Goal: Task Accomplishment & Management: Complete application form

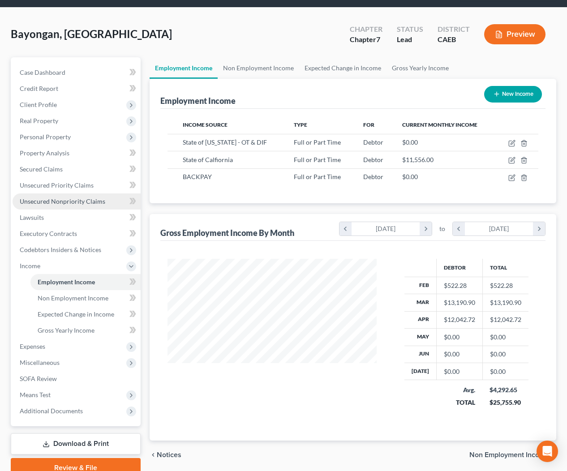
scroll to position [48, 0]
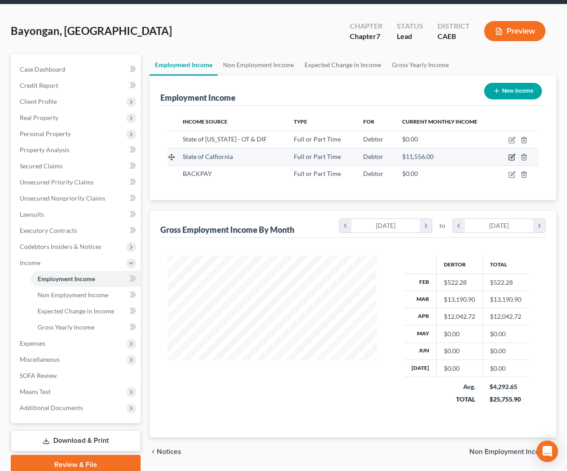
click at [511, 156] on icon "button" at bounding box center [512, 157] width 7 height 7
select select "0"
select select "4"
select select "0"
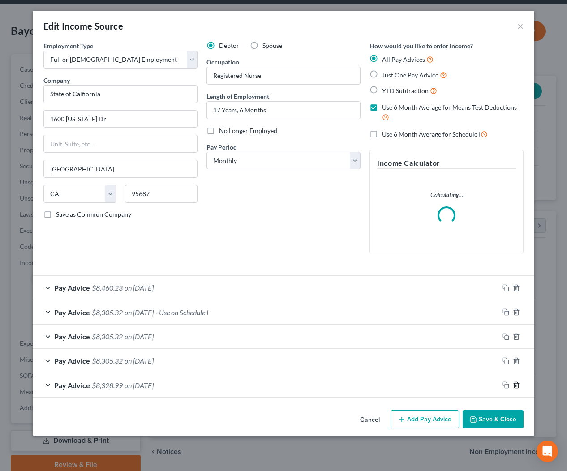
click at [515, 384] on icon "button" at bounding box center [516, 386] width 4 height 6
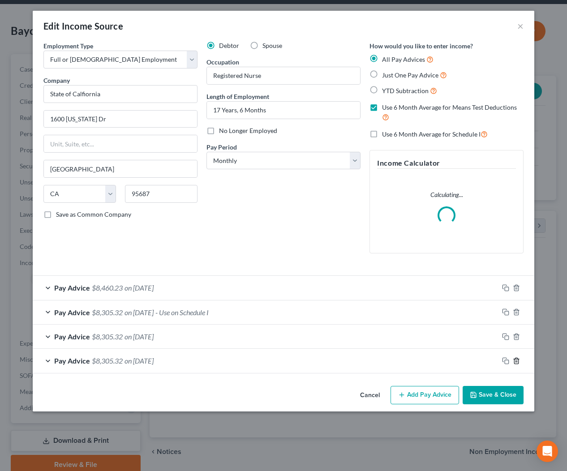
click at [516, 359] on icon "button" at bounding box center [516, 361] width 7 height 7
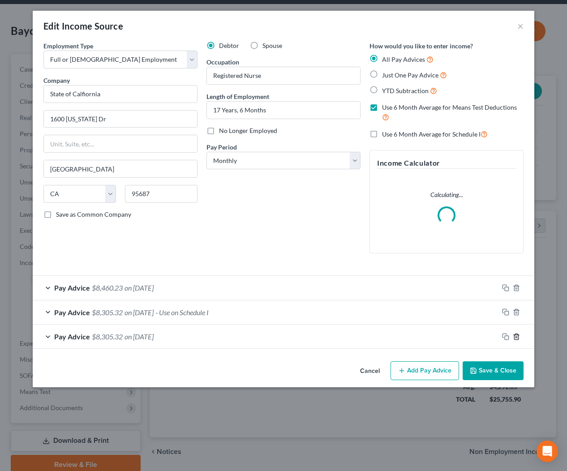
click at [518, 336] on icon "button" at bounding box center [516, 336] width 7 height 7
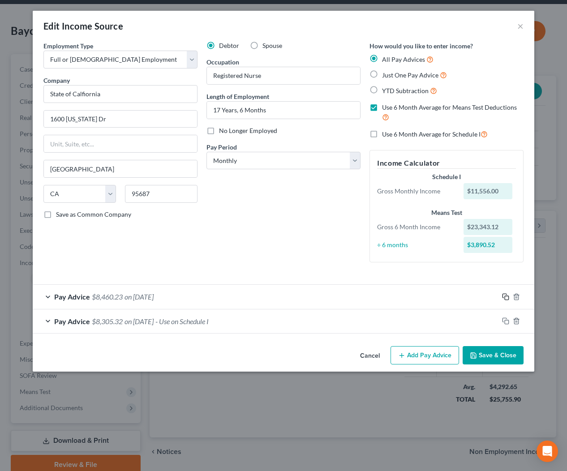
click at [505, 294] on icon "button" at bounding box center [505, 296] width 4 height 4
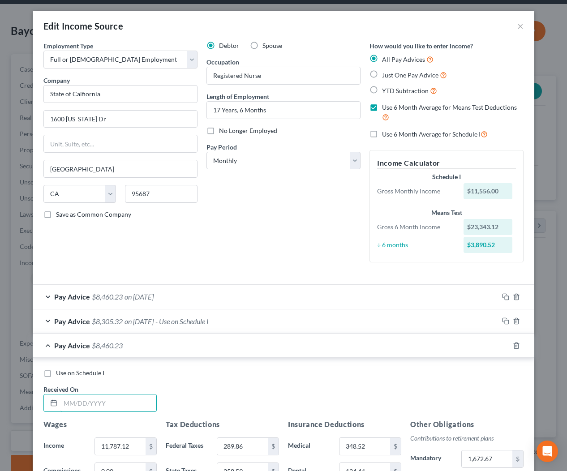
drag, startPoint x: 137, startPoint y: 401, endPoint x: 237, endPoint y: 377, distance: 102.7
click at [137, 401] on input "text" at bounding box center [109, 403] width 96 height 17
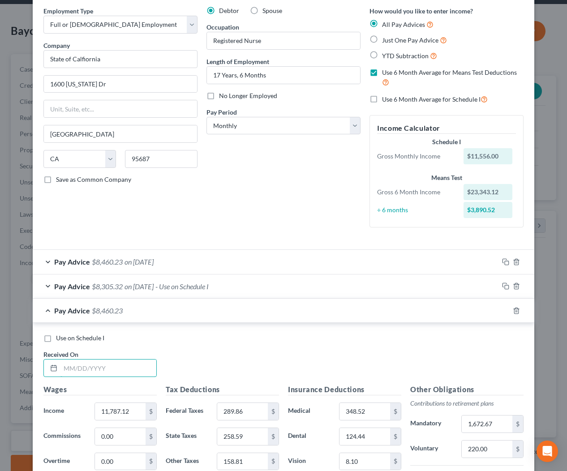
scroll to position [44, 0]
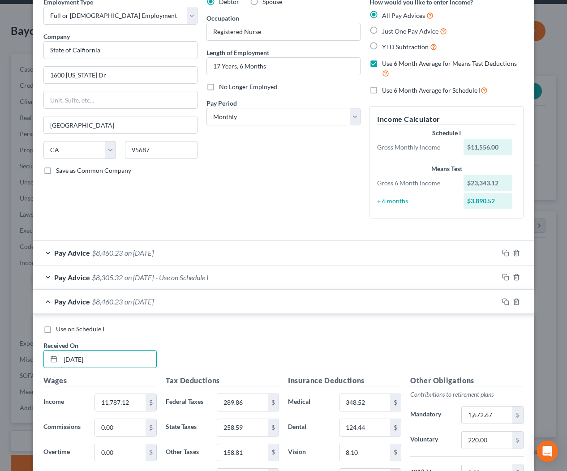
type input "7/31/2025"
type input "10,906.55"
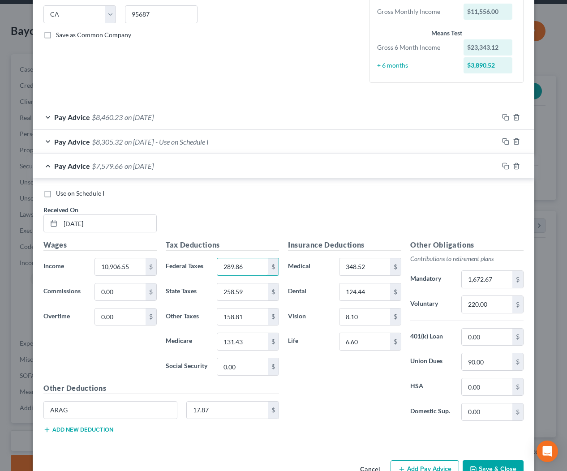
scroll to position [183, 0]
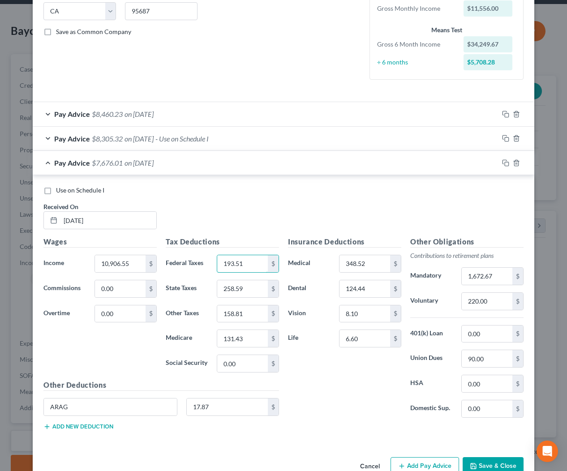
type input "193.51"
type input "205.60"
type input "146.43"
type input "121.18"
click at [500, 276] on input "1,672.67" at bounding box center [487, 276] width 51 height 17
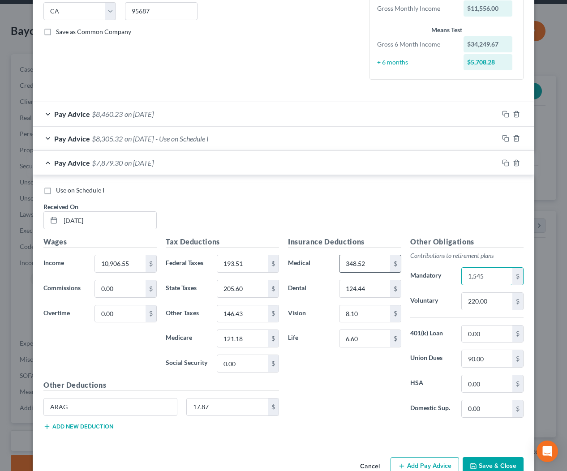
type input "1,545"
click at [371, 263] on input "348.52" at bounding box center [365, 263] width 51 height 17
click at [489, 301] on input "220.00" at bounding box center [487, 301] width 51 height 17
type input "270.00"
click at [56, 190] on label "Use on Schedule I" at bounding box center [80, 190] width 48 height 9
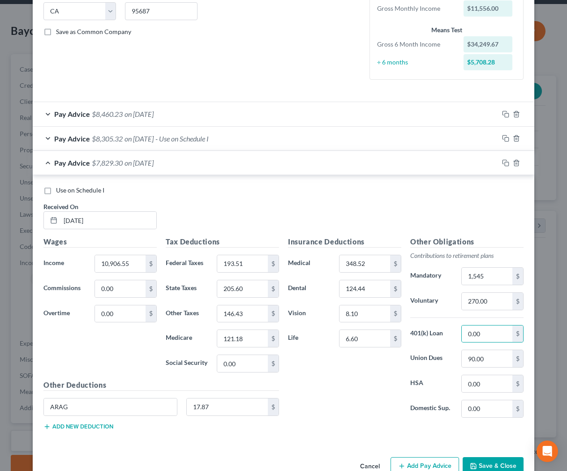
click at [60, 190] on input "Use on Schedule I" at bounding box center [63, 189] width 6 height 6
checkbox input "true"
click at [500, 465] on button "Save & Close" at bounding box center [493, 467] width 61 height 19
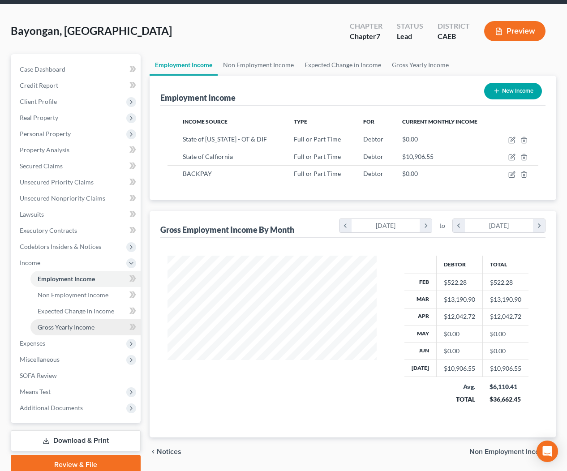
click at [83, 322] on link "Gross Yearly Income" at bounding box center [85, 328] width 110 height 16
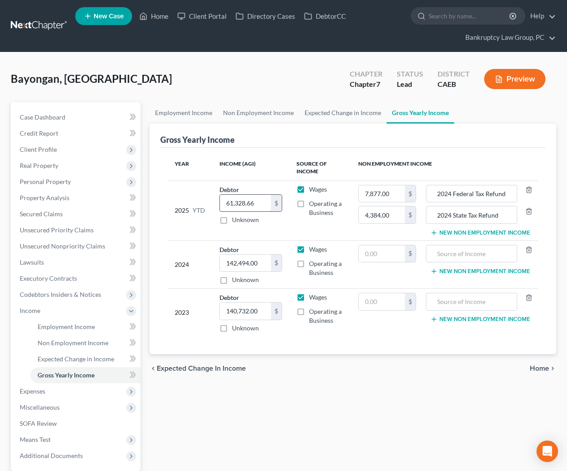
click at [266, 202] on input "61,328.66" at bounding box center [246, 203] width 52 height 17
type input "95,149.27"
click at [271, 171] on th "Income (AGI)" at bounding box center [251, 168] width 78 height 26
click at [39, 167] on span "Real Property" at bounding box center [39, 166] width 39 height 8
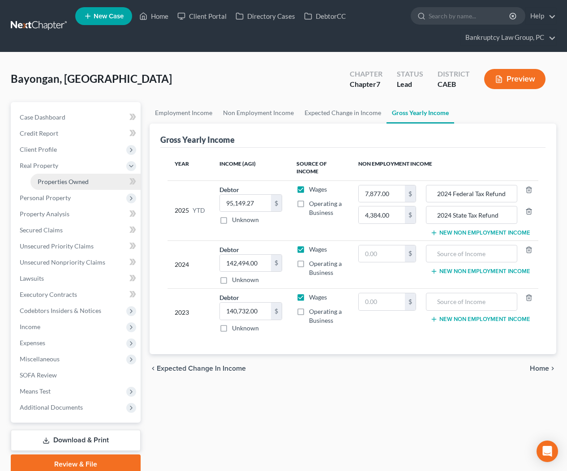
click at [49, 181] on span "Properties Owned" at bounding box center [63, 182] width 51 height 8
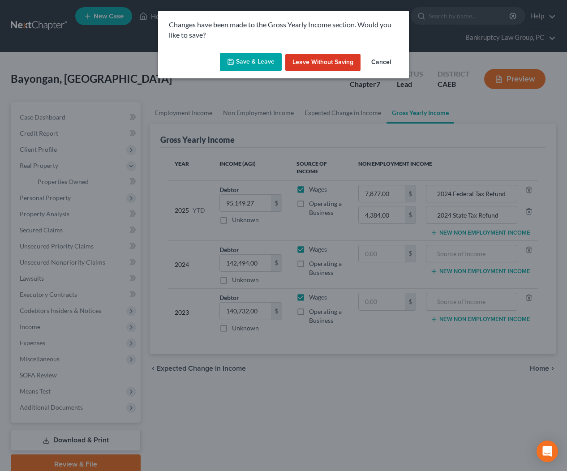
click at [262, 64] on button "Save & Leave" at bounding box center [251, 62] width 62 height 19
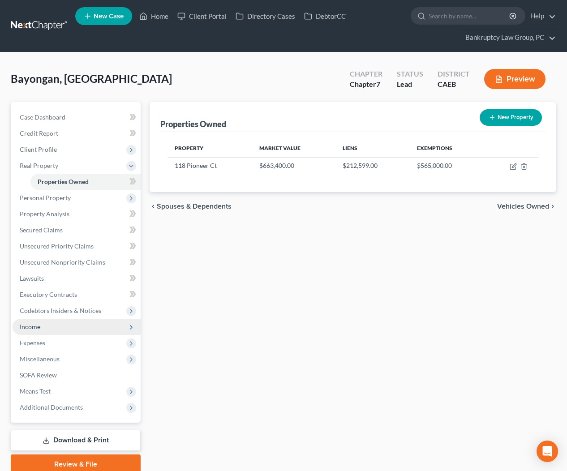
click at [65, 330] on span "Income" at bounding box center [77, 327] width 128 height 16
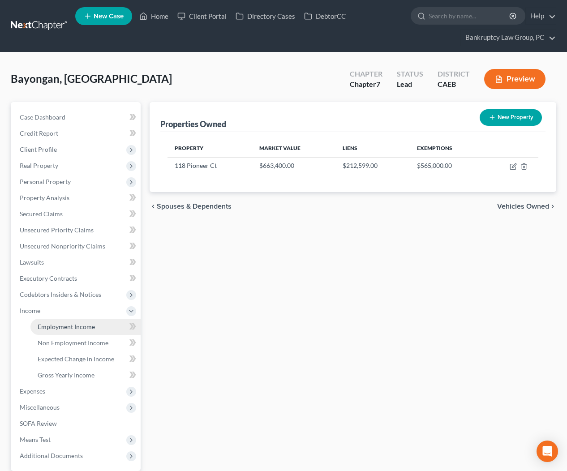
click at [66, 332] on link "Employment Income" at bounding box center [85, 327] width 110 height 16
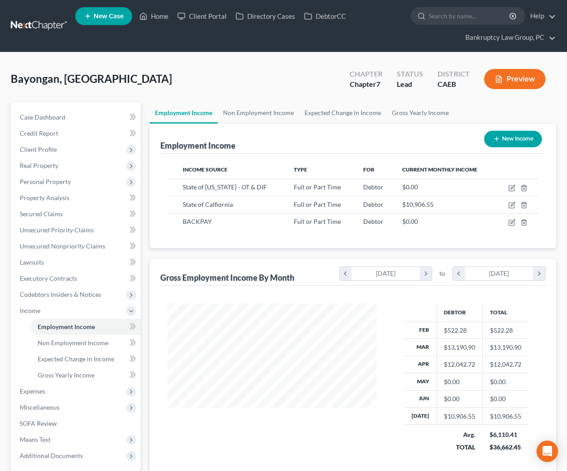
scroll to position [160, 227]
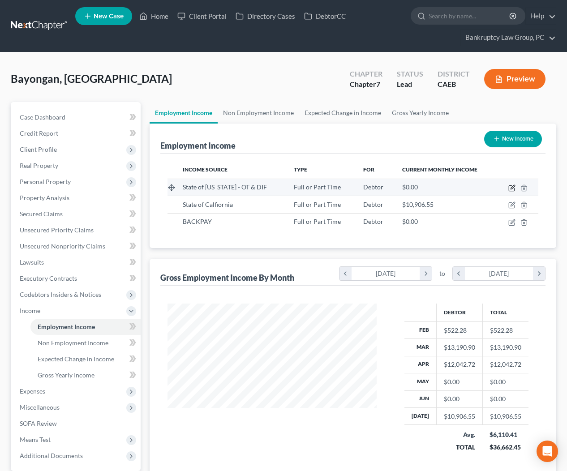
click at [512, 188] on icon "button" at bounding box center [513, 187] width 4 height 4
select select "0"
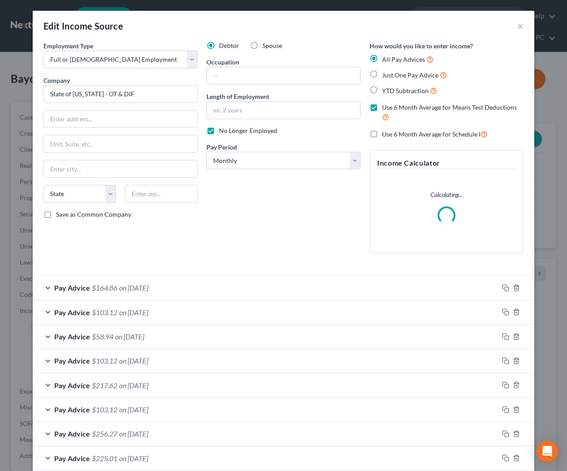
scroll to position [73, 0]
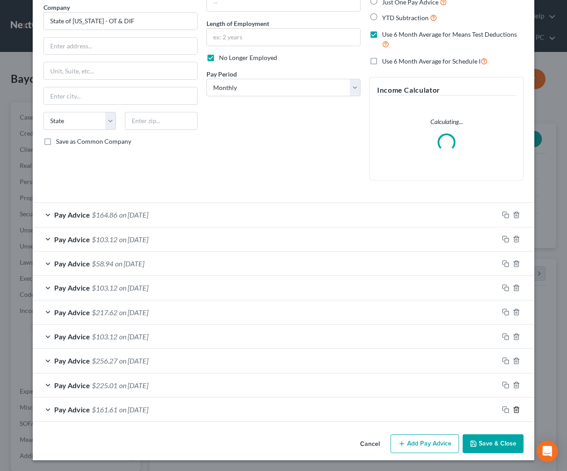
click at [517, 408] on polyline "button" at bounding box center [516, 408] width 5 height 0
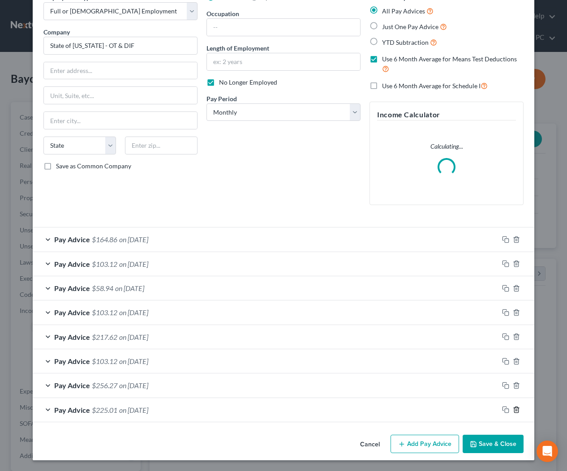
click at [517, 408] on icon "button" at bounding box center [516, 409] width 7 height 7
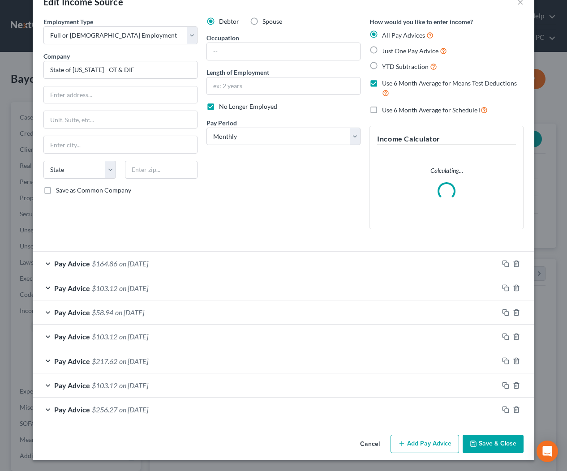
scroll to position [24, 0]
click at [517, 408] on icon "button" at bounding box center [516, 409] width 7 height 7
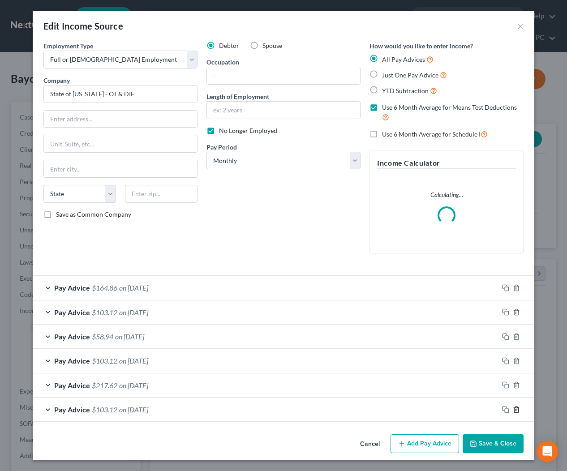
click at [517, 408] on polyline "button" at bounding box center [516, 408] width 5 height 0
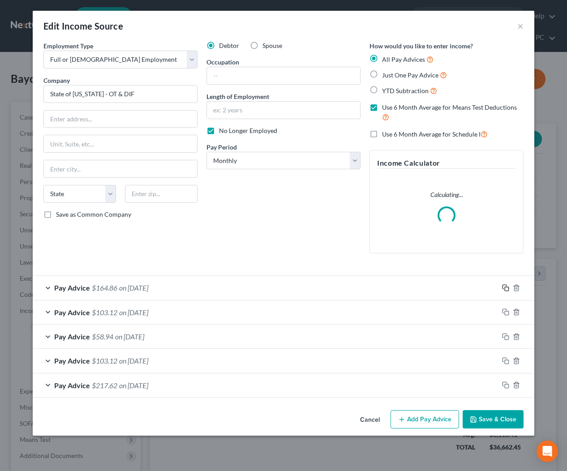
click at [504, 287] on icon "button" at bounding box center [505, 288] width 7 height 7
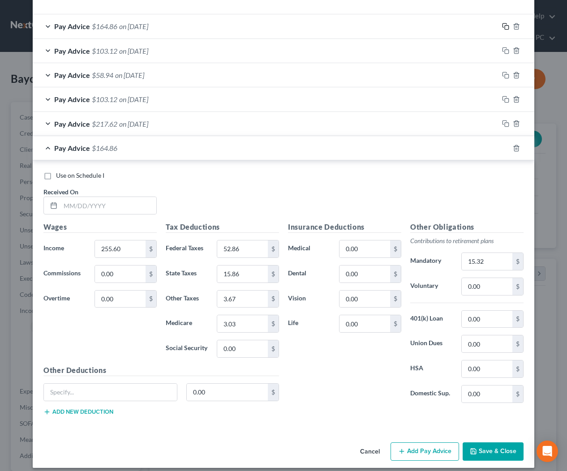
scroll to position [269, 0]
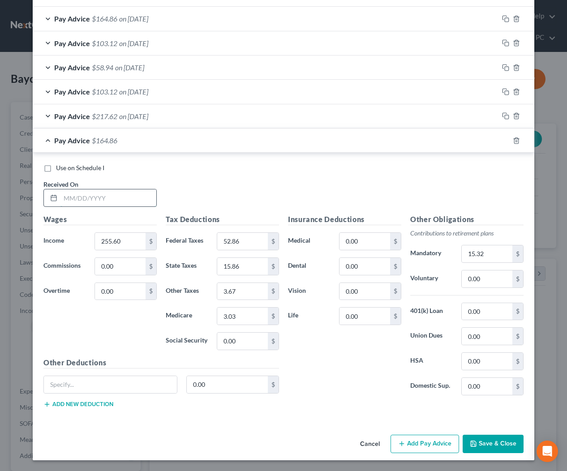
click at [125, 194] on input "text" at bounding box center [109, 198] width 96 height 17
type input "7/31/2025"
type input "327.50"
type input "33.60"
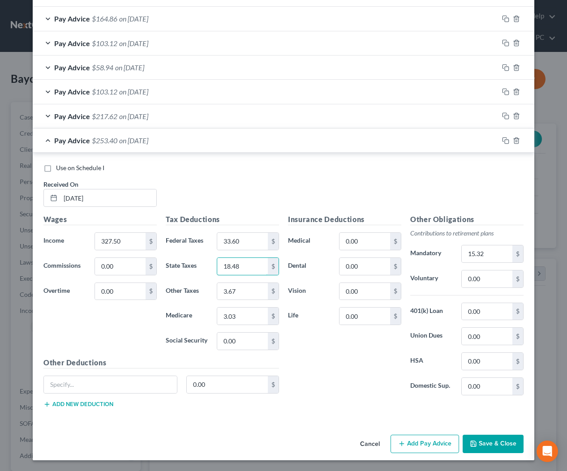
type input "18.48"
type input "4.61"
type input "3.81"
click at [493, 252] on input "15.32" at bounding box center [487, 254] width 51 height 17
type input "47.49"
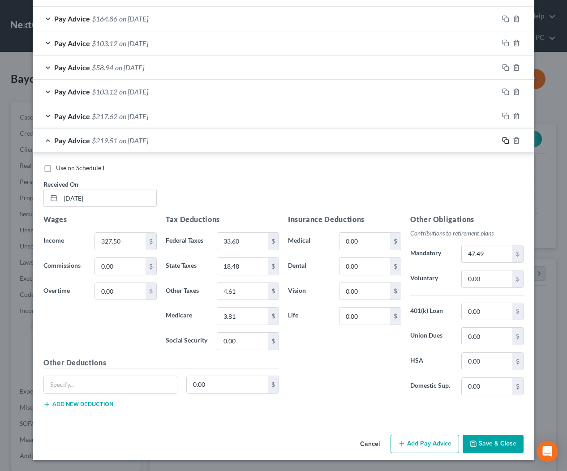
click at [506, 140] on icon "button" at bounding box center [505, 140] width 7 height 7
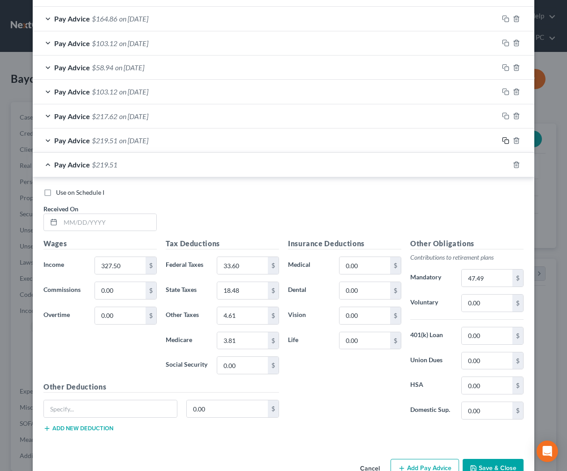
scroll to position [303, 0]
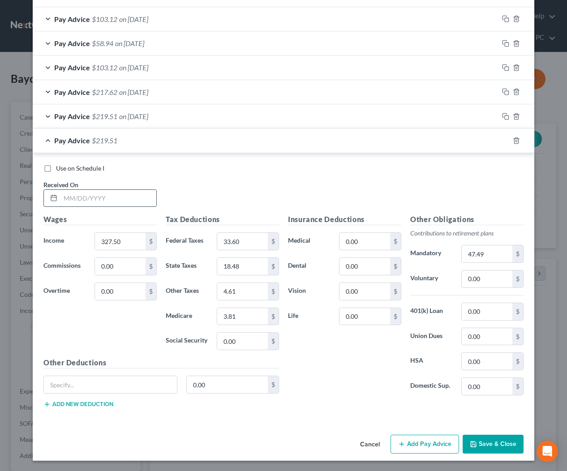
drag, startPoint x: 133, startPoint y: 199, endPoint x: 151, endPoint y: 199, distance: 17.9
click at [133, 199] on input "text" at bounding box center [109, 198] width 96 height 17
type input "7/10/2025"
type input "143"
type input "16.14"
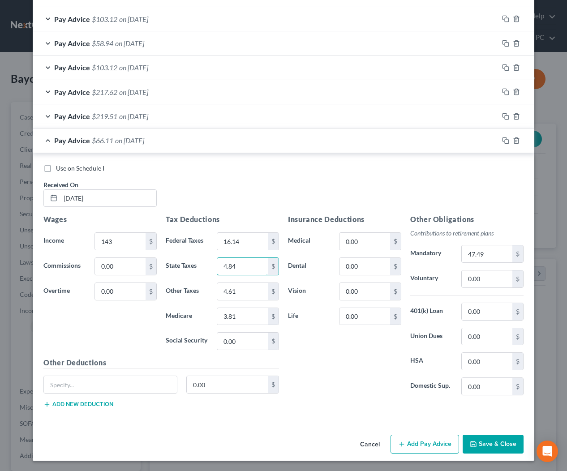
type input "4.84"
type input "1.21"
type input "1"
click at [491, 253] on input "47.49" at bounding box center [487, 254] width 51 height 17
type input "12.43"
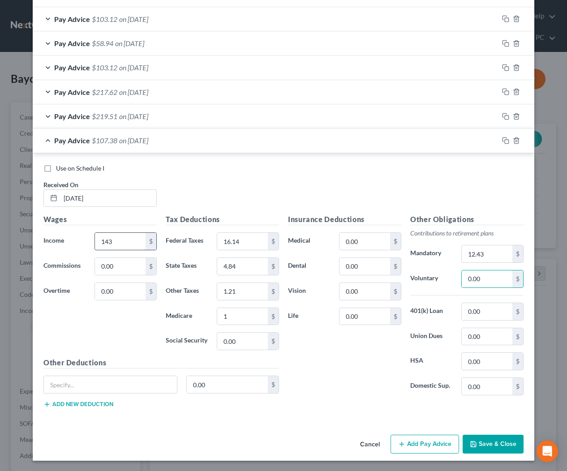
click at [123, 242] on input "143" at bounding box center [120, 241] width 51 height 17
type input "85.80"
click at [490, 443] on button "Save & Close" at bounding box center [493, 444] width 61 height 19
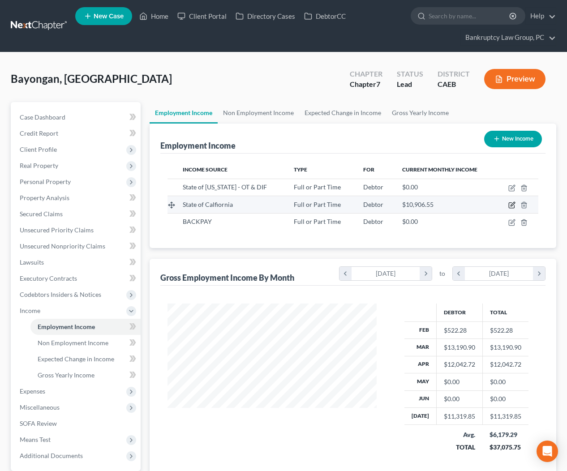
click at [513, 205] on icon "button" at bounding box center [513, 205] width 4 height 4
select select "0"
select select "4"
select select "0"
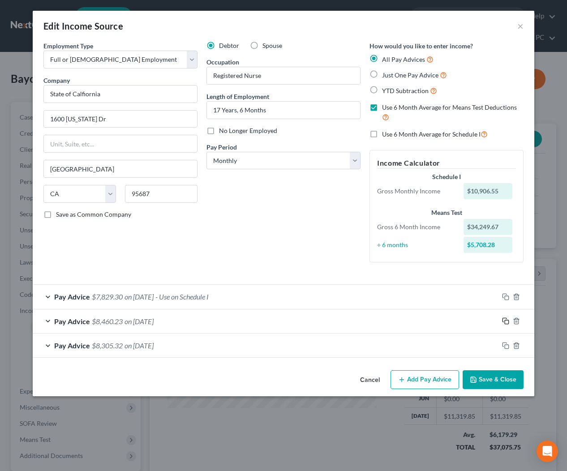
click at [505, 320] on icon "button" at bounding box center [505, 321] width 7 height 7
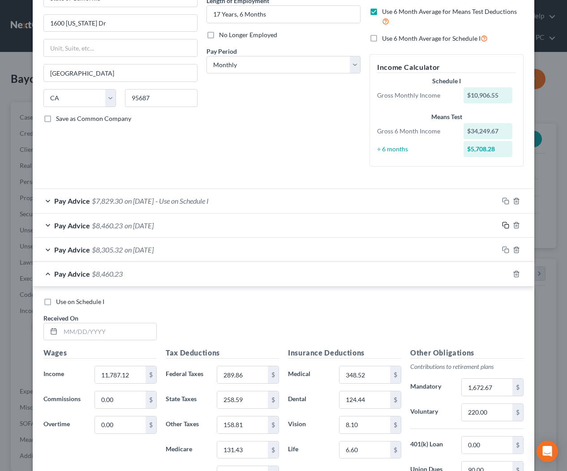
scroll to position [229, 0]
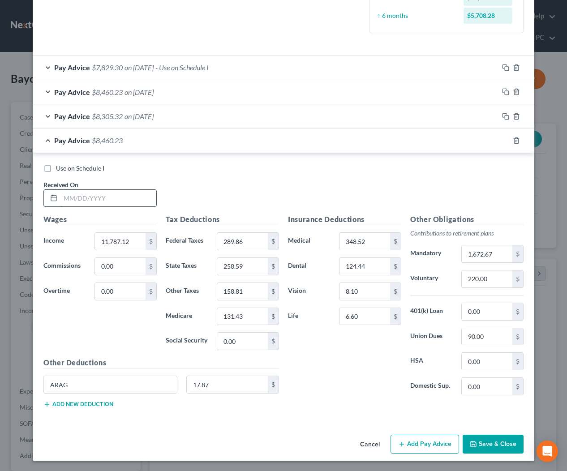
click at [135, 193] on input "text" at bounding box center [109, 198] width 96 height 17
type input "5/1/2025"
click at [160, 145] on div "Pay Advice $8,460.23 on 05/01/2025" at bounding box center [266, 141] width 466 height 24
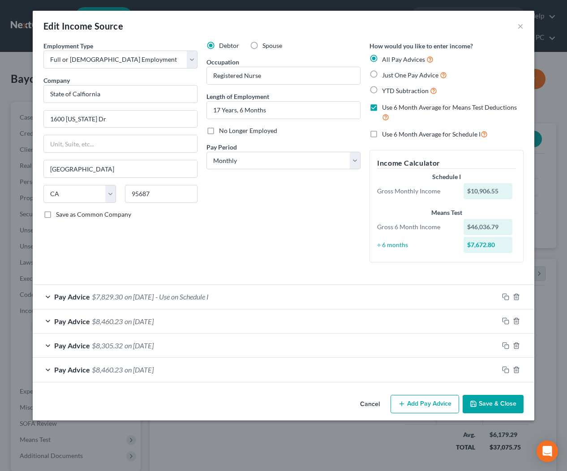
scroll to position [0, 0]
click at [505, 368] on icon "button" at bounding box center [505, 370] width 7 height 7
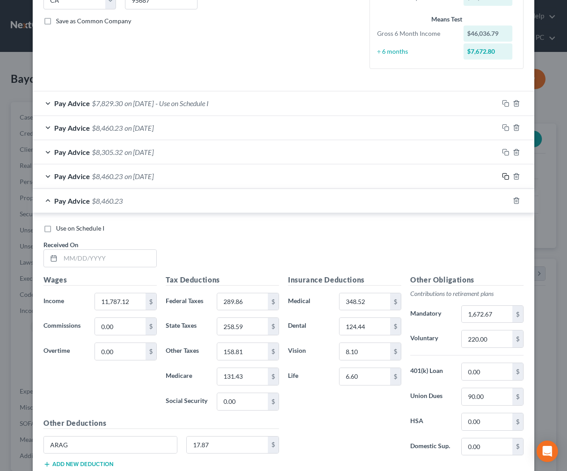
scroll to position [195, 0]
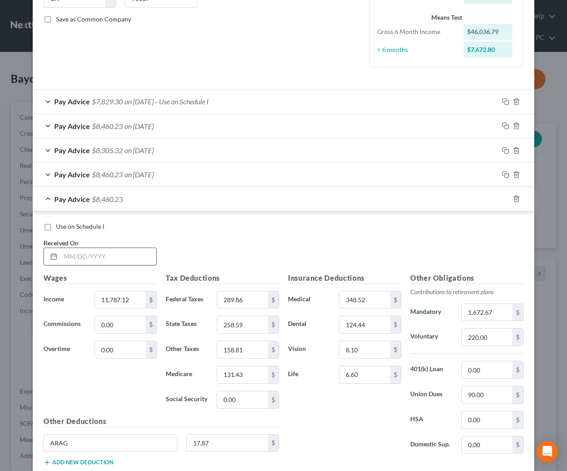
click at [134, 257] on input "text" at bounding box center [109, 256] width 96 height 17
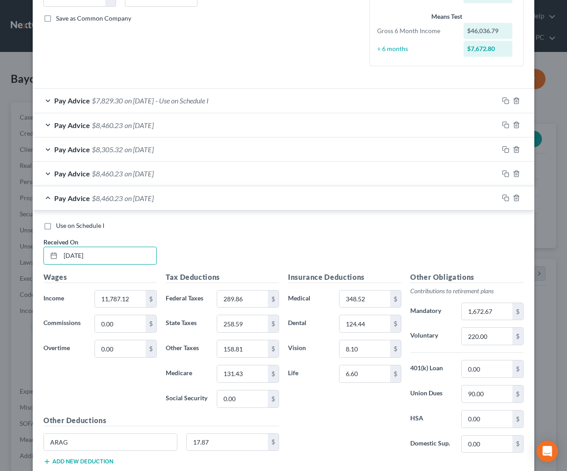
type input "6/1/2025"
click at [147, 198] on span "on 06/01/2025" at bounding box center [139, 198] width 29 height 9
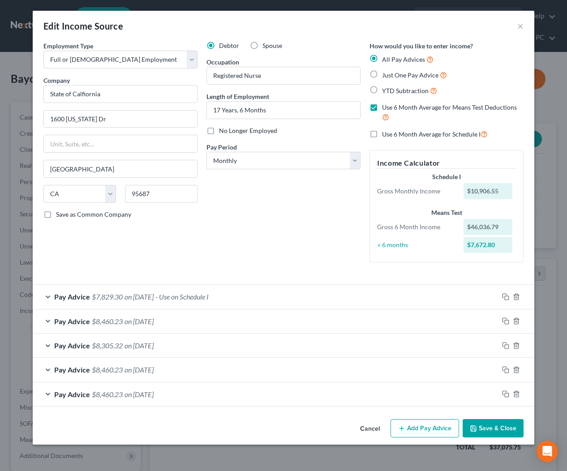
scroll to position [0, 0]
click at [498, 426] on button "Save & Close" at bounding box center [493, 428] width 61 height 19
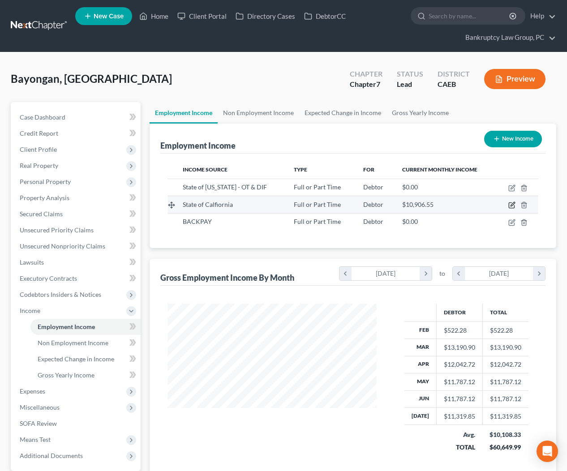
click at [510, 205] on icon "button" at bounding box center [512, 205] width 7 height 7
select select "0"
select select "4"
select select "0"
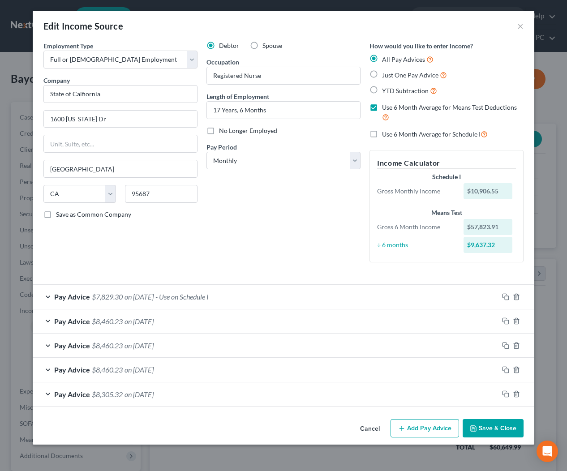
click at [499, 429] on button "Save & Close" at bounding box center [493, 428] width 61 height 19
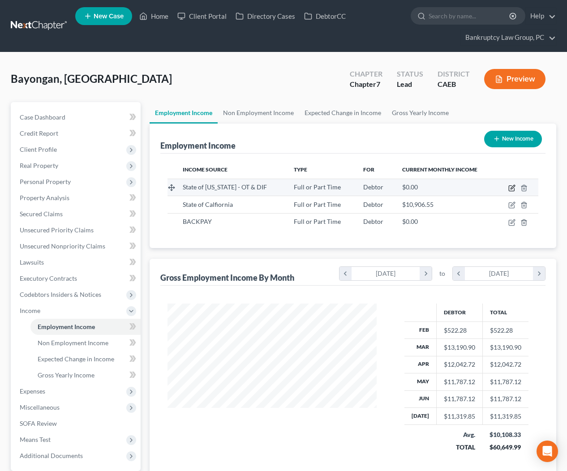
click at [509, 187] on icon "button" at bounding box center [511, 188] width 5 height 5
select select "0"
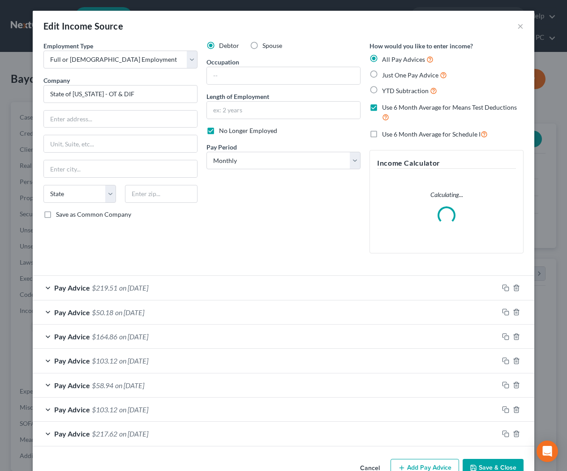
click at [369, 466] on button "Cancel" at bounding box center [370, 469] width 34 height 18
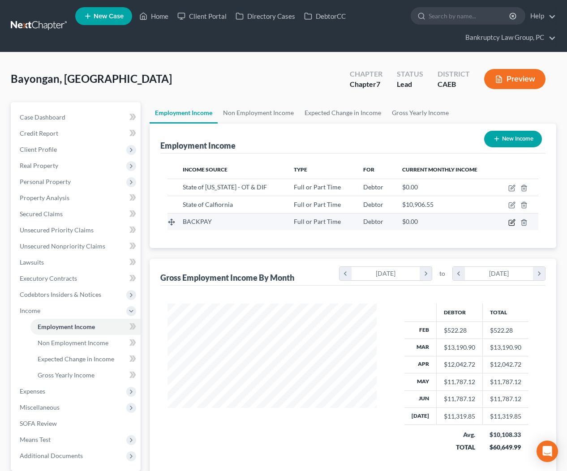
click at [510, 223] on icon "button" at bounding box center [512, 222] width 7 height 7
select select "0"
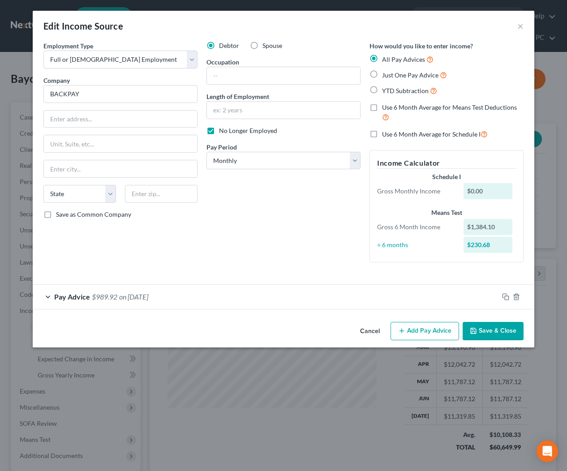
click at [375, 331] on button "Cancel" at bounding box center [370, 332] width 34 height 18
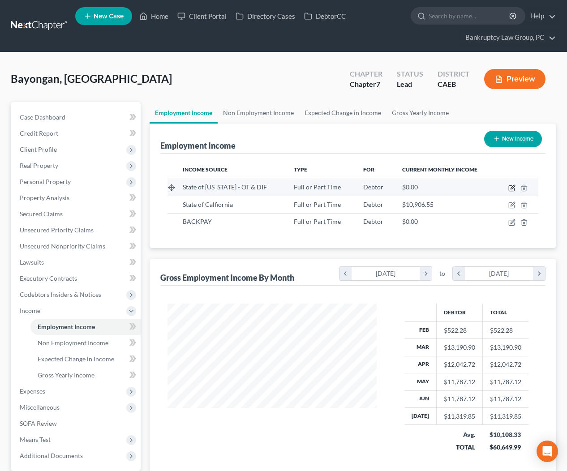
click at [514, 190] on icon "button" at bounding box center [512, 188] width 7 height 7
select select "0"
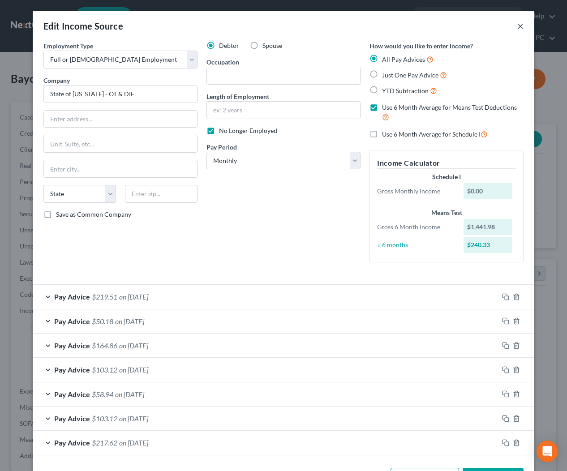
click at [522, 25] on button "×" at bounding box center [521, 26] width 6 height 11
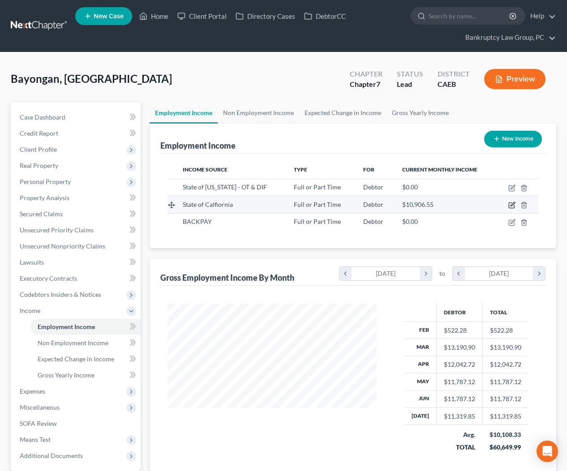
click at [510, 204] on icon "button" at bounding box center [512, 205] width 7 height 7
select select "0"
select select "4"
select select "0"
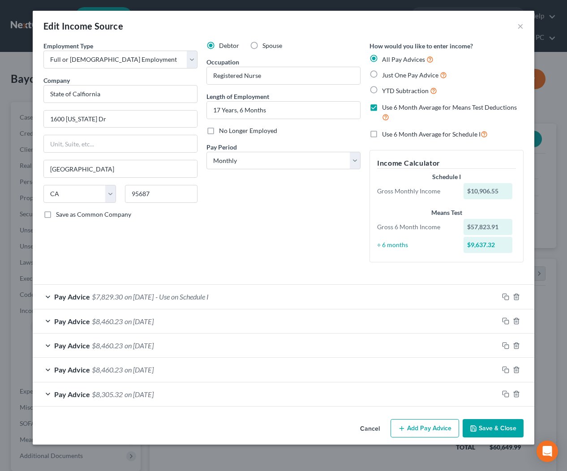
click at [375, 428] on button "Cancel" at bounding box center [370, 429] width 34 height 18
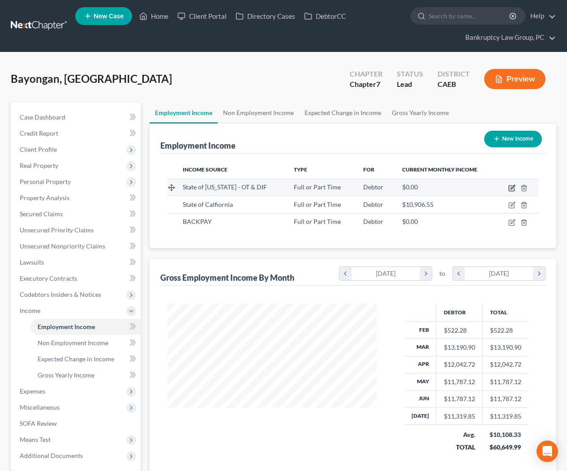
click at [513, 186] on icon "button" at bounding box center [513, 187] width 4 height 4
select select "0"
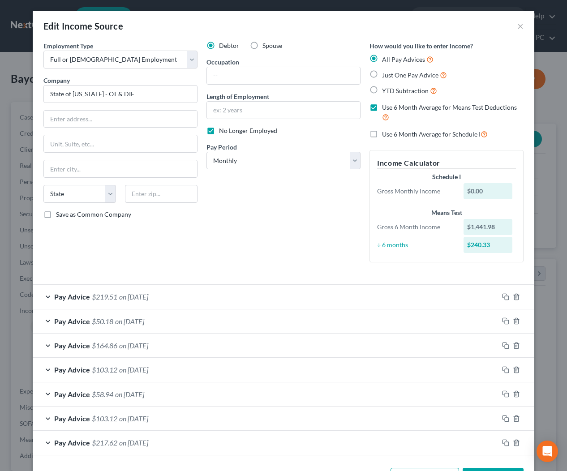
scroll to position [33, 0]
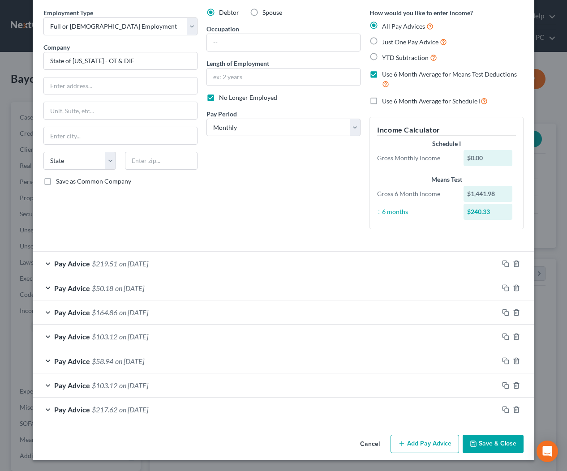
click at [373, 444] on button "Cancel" at bounding box center [370, 445] width 34 height 18
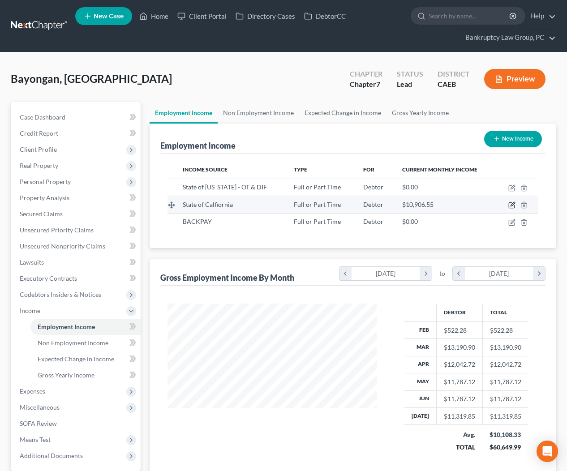
click at [512, 206] on icon "button" at bounding box center [513, 205] width 4 height 4
select select "0"
select select "4"
select select "0"
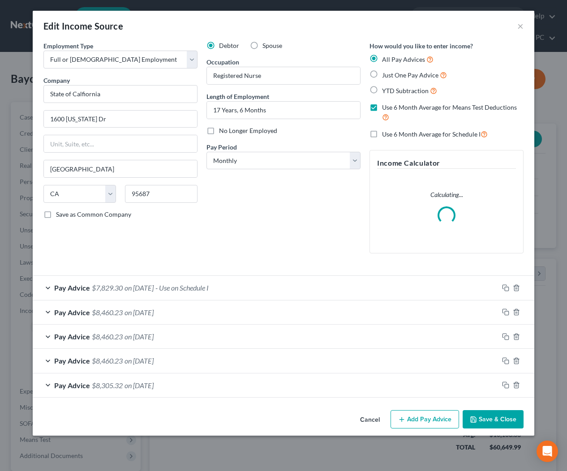
click at [151, 317] on div "Pay Advice $8,460.23 on 06/01/2025" at bounding box center [266, 313] width 466 height 24
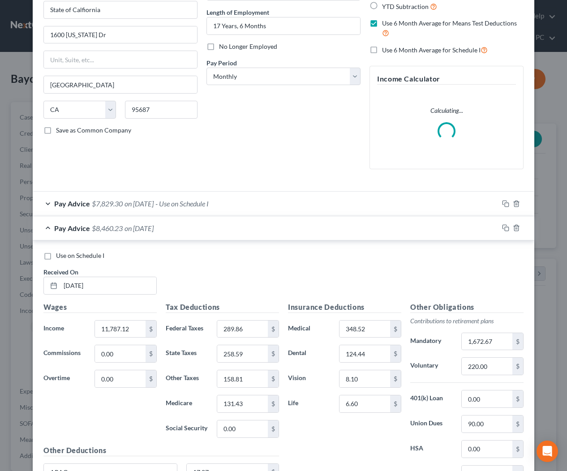
scroll to position [85, 0]
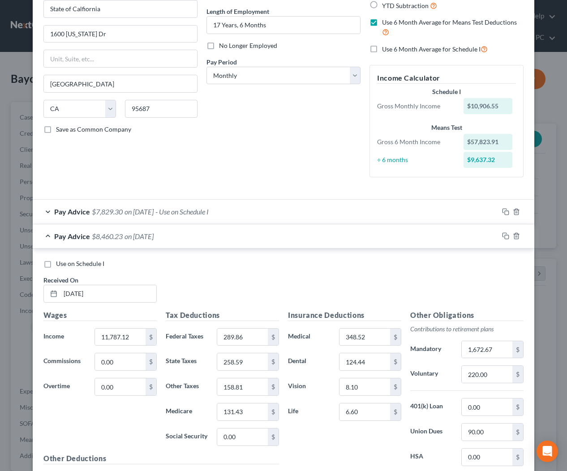
click at [151, 241] on div "Pay Advice $8,460.23 on 06/01/2025" at bounding box center [266, 237] width 466 height 24
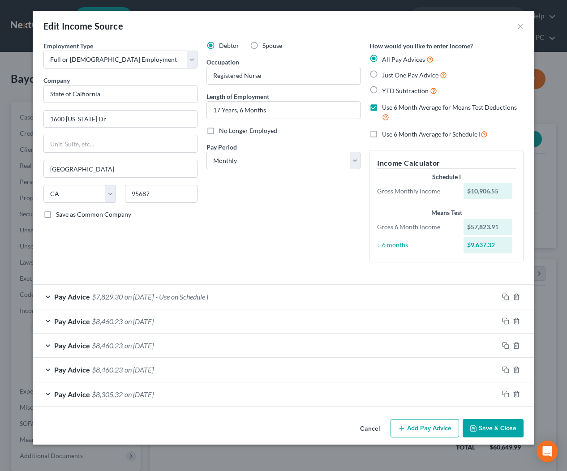
scroll to position [0, 0]
click at [504, 320] on icon "button" at bounding box center [505, 321] width 7 height 7
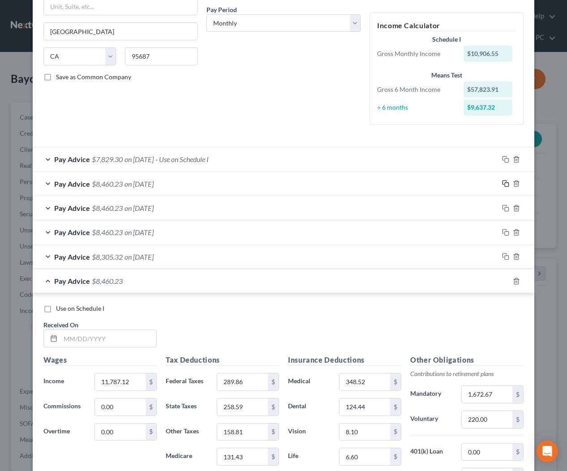
scroll to position [143, 0]
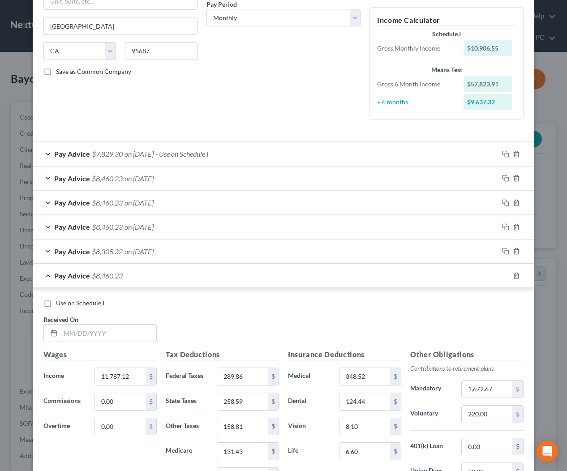
drag, startPoint x: 117, startPoint y: 339, endPoint x: 254, endPoint y: 329, distance: 137.0
click at [120, 338] on input "text" at bounding box center [109, 333] width 96 height 17
type input "6/1/2025"
click at [154, 275] on span "on 06/01/2025" at bounding box center [139, 276] width 29 height 9
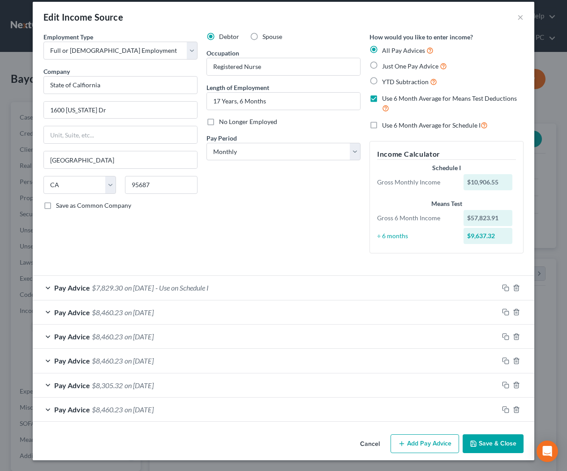
scroll to position [9, 0]
click at [501, 441] on button "Save & Close" at bounding box center [493, 444] width 61 height 19
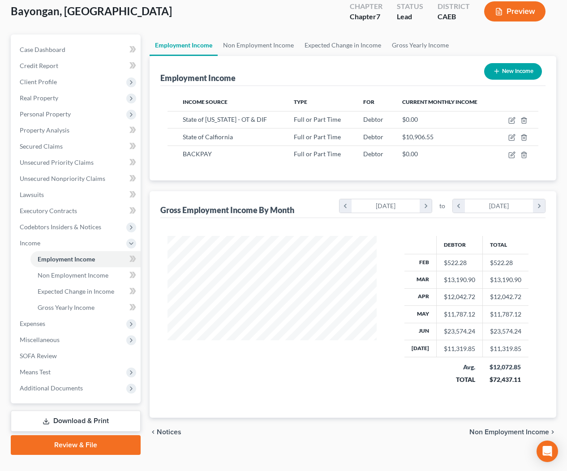
scroll to position [85, 0]
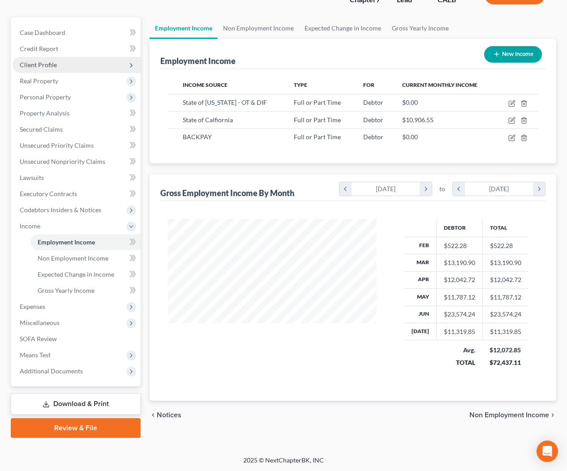
click at [45, 66] on span "Client Profile" at bounding box center [38, 65] width 37 height 8
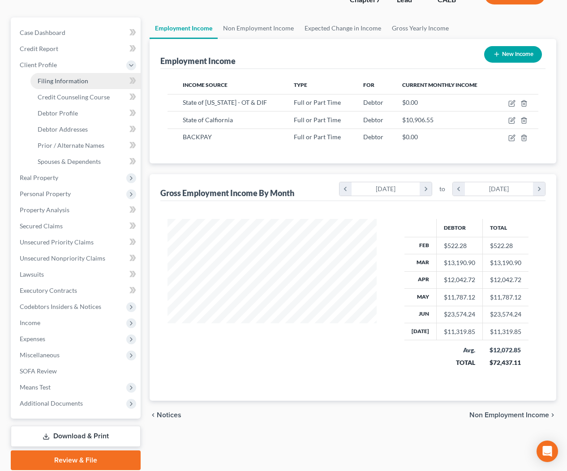
click at [46, 77] on span "Filing Information" at bounding box center [63, 81] width 51 height 8
select select "1"
select select "0"
select select "8"
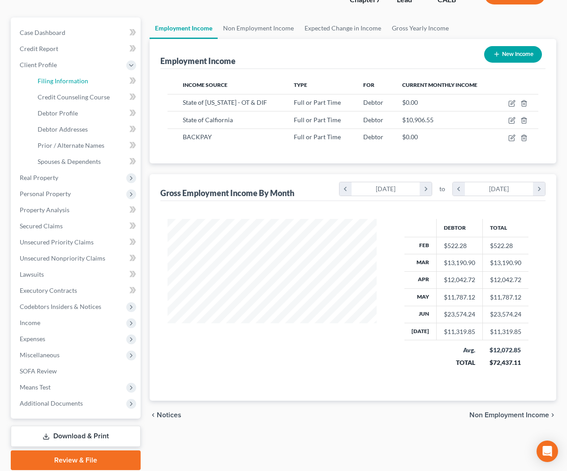
select select "0"
select select "4"
select select "1"
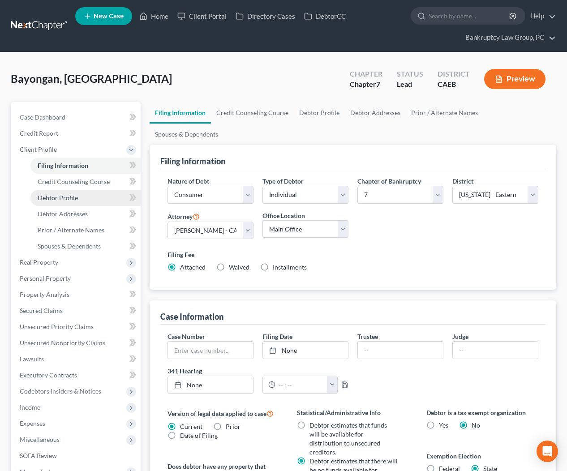
click at [84, 203] on link "Debtor Profile" at bounding box center [85, 198] width 110 height 16
select select "1"
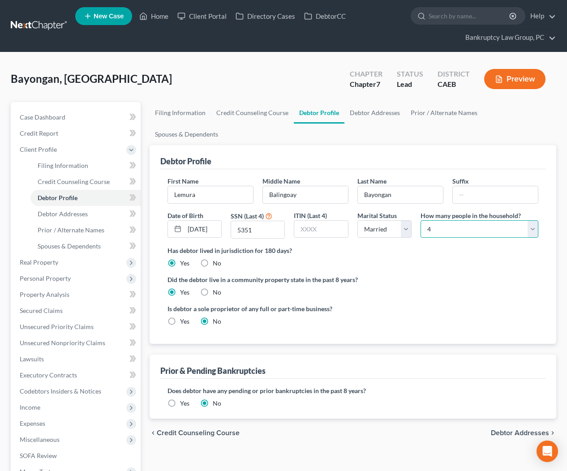
click at [459, 220] on select "Select 1 2 3 4 5 6 7 8 9 10 11 12 13 14 15 16 17 18 19 20" at bounding box center [480, 229] width 118 height 18
select select "2"
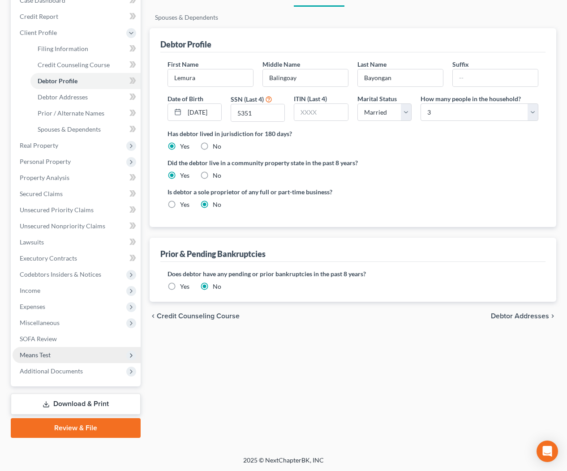
click at [53, 350] on span "Means Test" at bounding box center [77, 355] width 128 height 16
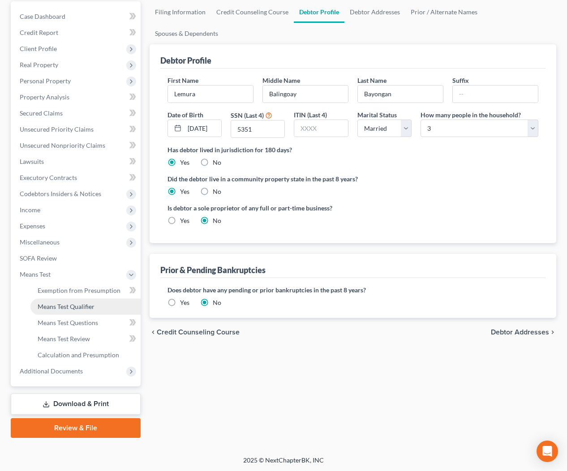
click at [62, 312] on link "Means Test Qualifier" at bounding box center [85, 307] width 110 height 16
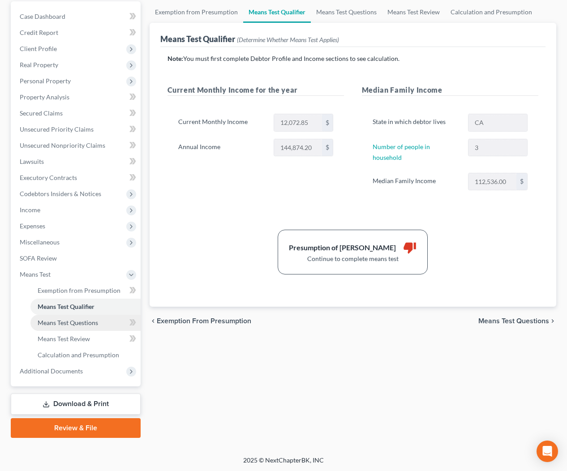
click at [88, 320] on span "Means Test Questions" at bounding box center [68, 323] width 61 height 8
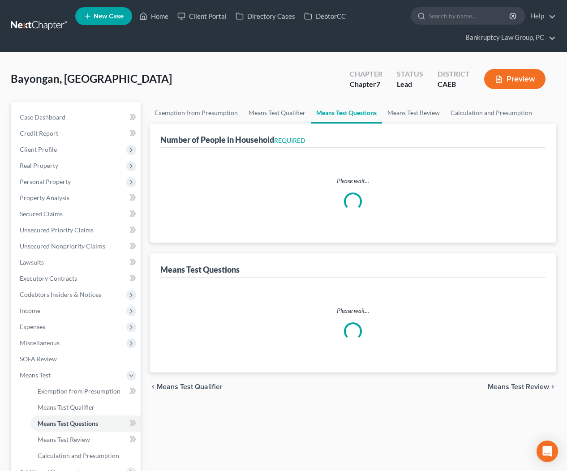
select select "0"
select select "60"
select select "1"
select select "60"
select select "0"
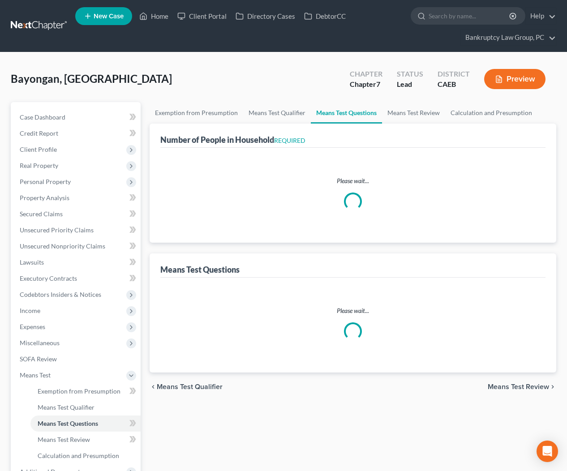
select select "60"
select select "4"
select select "2"
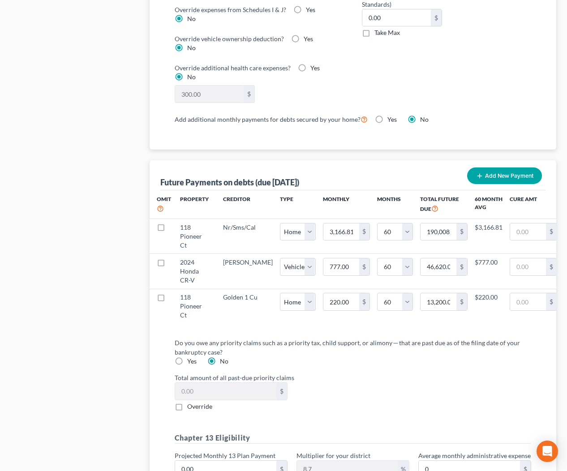
scroll to position [834, 0]
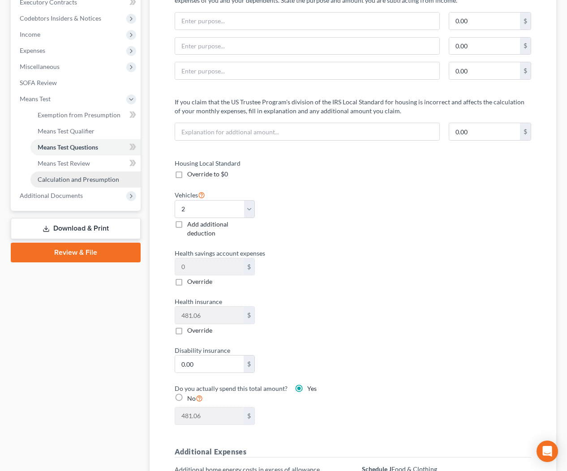
click at [79, 178] on span "Calculation and Presumption" at bounding box center [79, 180] width 82 height 8
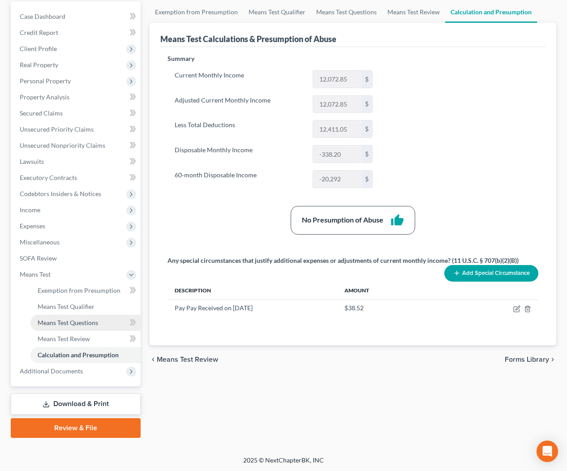
click at [66, 324] on span "Means Test Questions" at bounding box center [68, 323] width 61 height 8
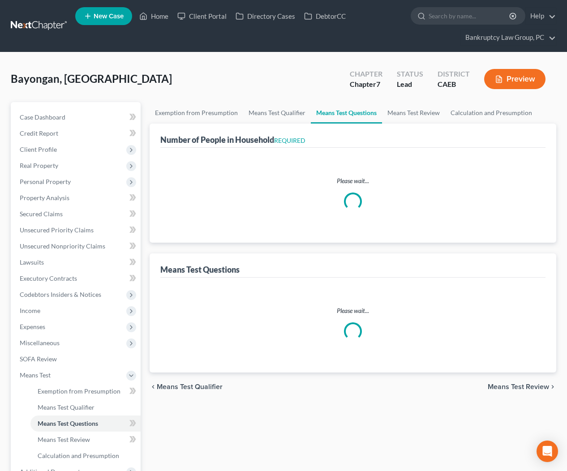
select select "0"
select select "60"
select select "1"
select select "60"
select select "0"
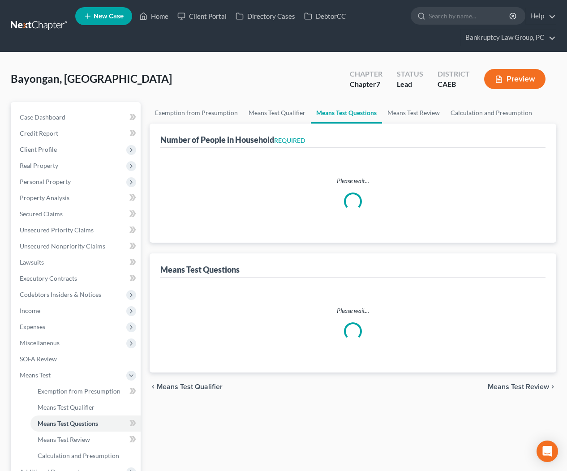
select select "60"
select select "4"
select select "2"
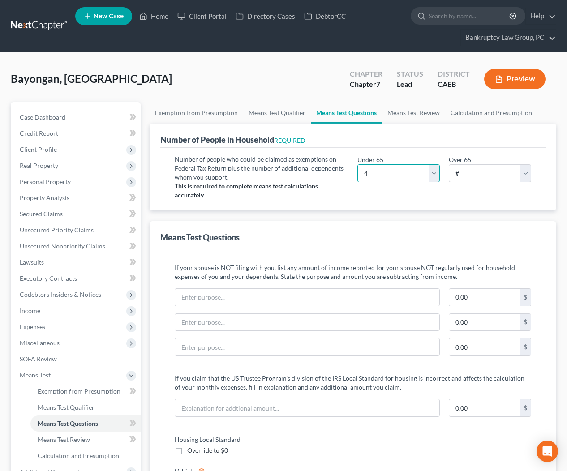
click at [397, 172] on select "# 0 1 2 3 4 5 6 7 8 9 10" at bounding box center [399, 173] width 82 height 18
select select "3"
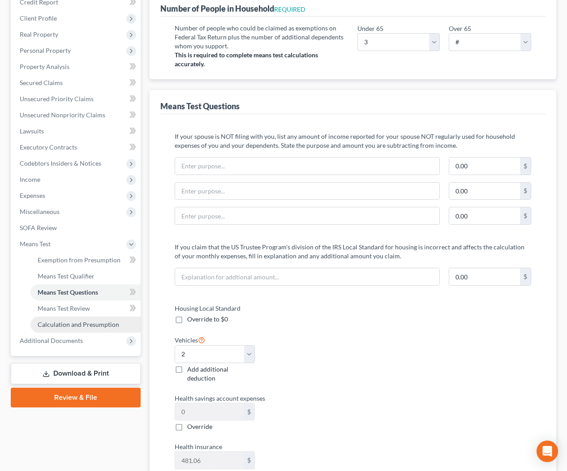
click at [99, 321] on span "Calculation and Presumption" at bounding box center [79, 325] width 82 height 8
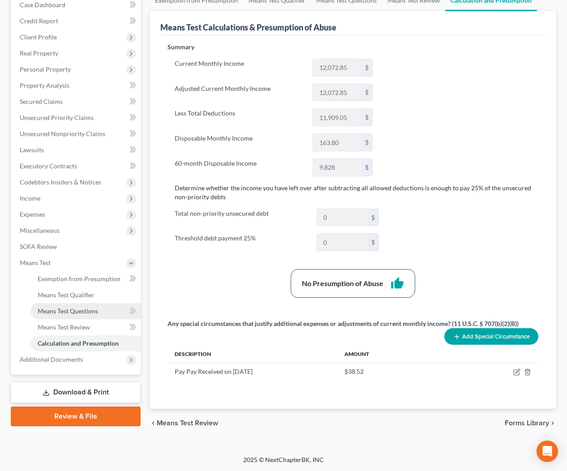
click at [83, 312] on span "Means Test Questions" at bounding box center [68, 311] width 61 height 8
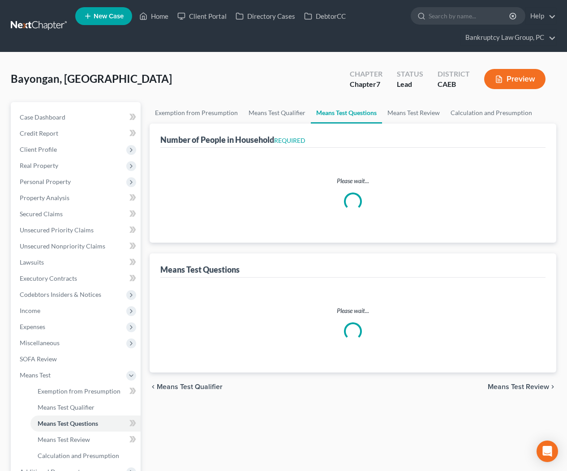
select select "0"
select select "60"
select select "1"
select select "60"
select select "0"
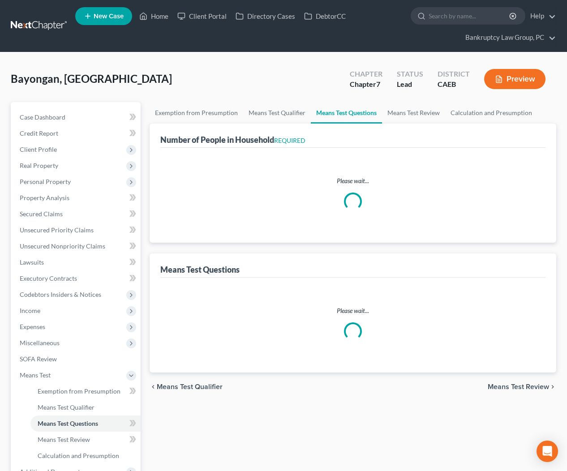
select select "60"
select select "3"
select select "2"
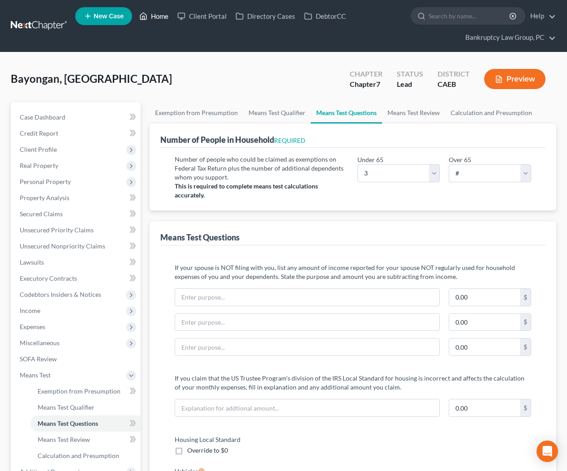
click at [154, 15] on link "Home" at bounding box center [154, 16] width 38 height 16
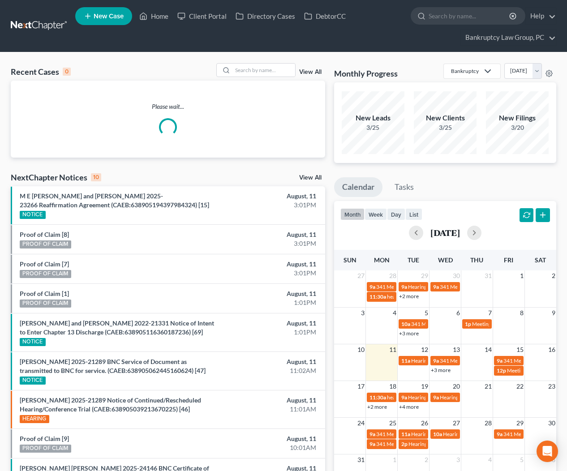
click at [313, 176] on link "View All" at bounding box center [310, 178] width 22 height 6
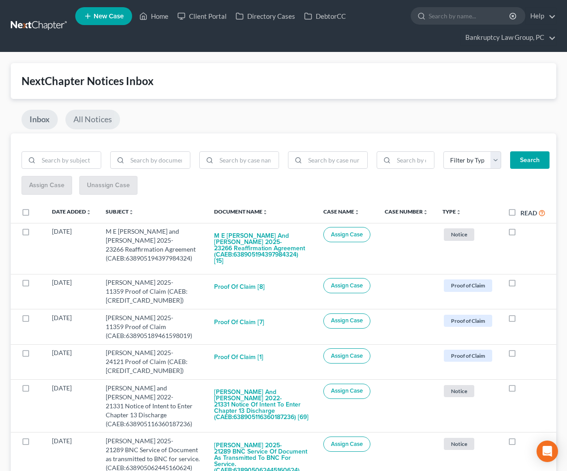
click at [100, 123] on link "All Notices" at bounding box center [92, 120] width 55 height 20
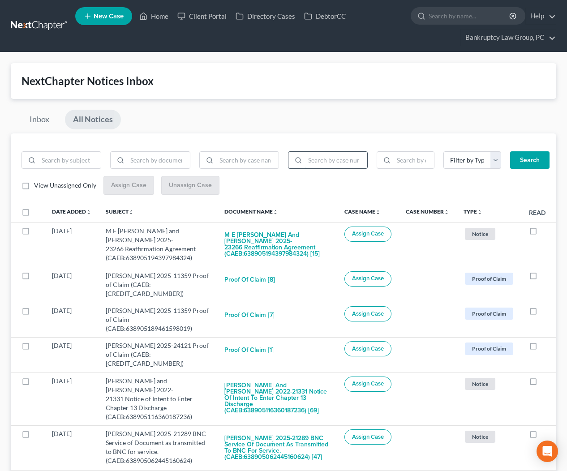
click at [331, 157] on input "search" at bounding box center [336, 160] width 62 height 17
type input "25-24146"
click at [537, 156] on button "Search" at bounding box center [529, 160] width 39 height 18
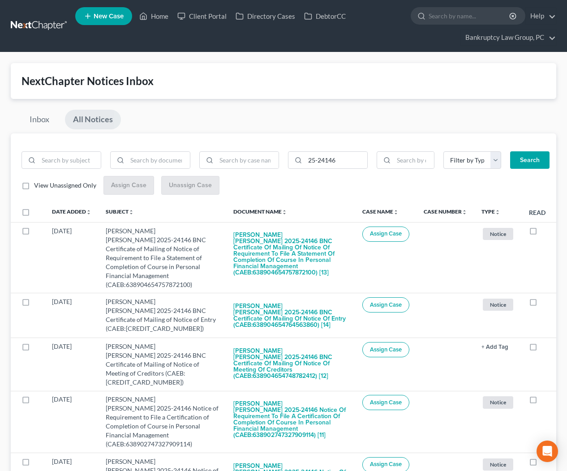
click at [34, 215] on label at bounding box center [34, 215] width 0 height 0
click at [38, 212] on input "checkbox" at bounding box center [41, 211] width 6 height 6
checkbox input "true"
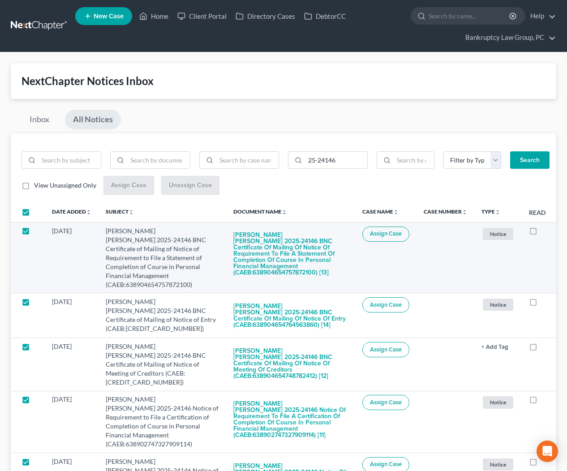
checkbox input "true"
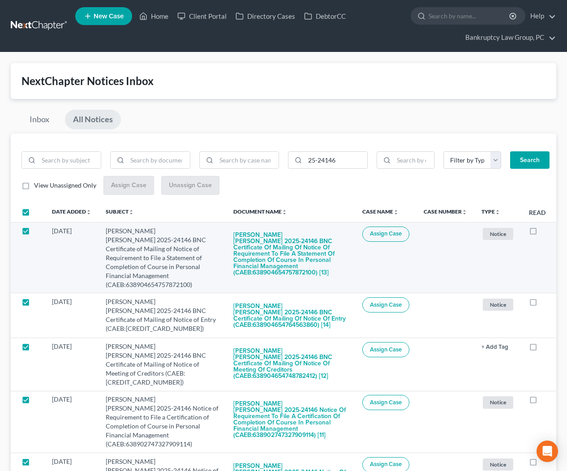
checkbox input "true"
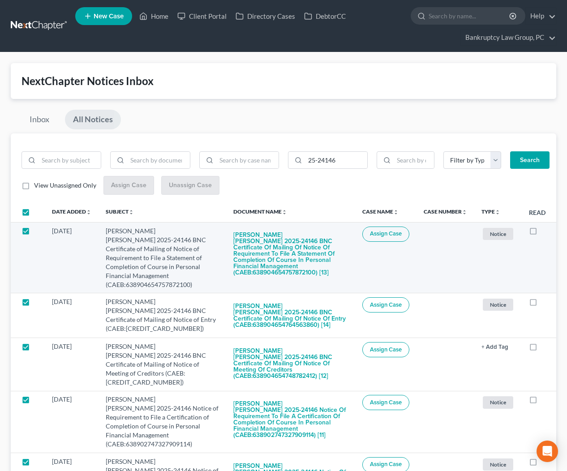
checkbox input "true"
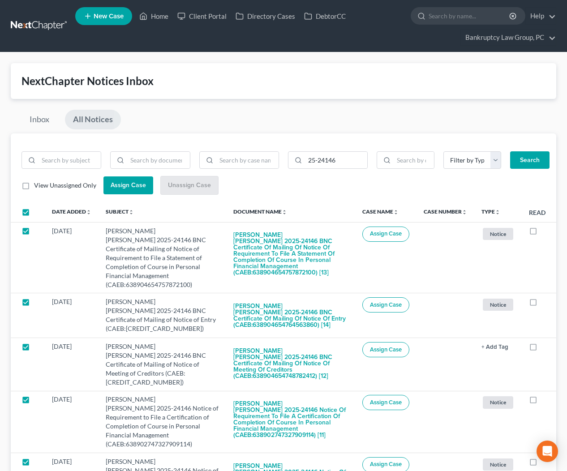
click at [135, 188] on span "Assign Case" at bounding box center [128, 186] width 35 height 8
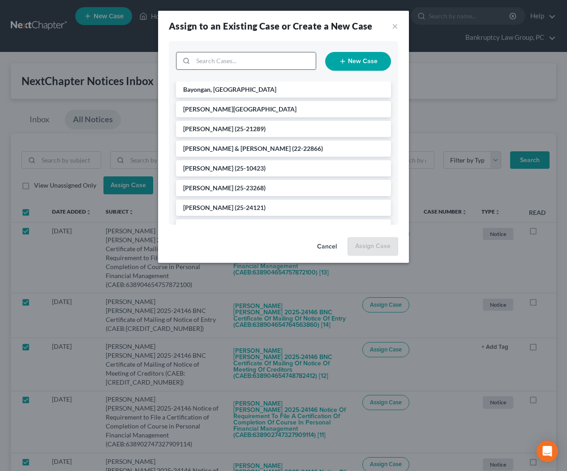
click at [300, 64] on input "search" at bounding box center [254, 60] width 123 height 17
type input "24146"
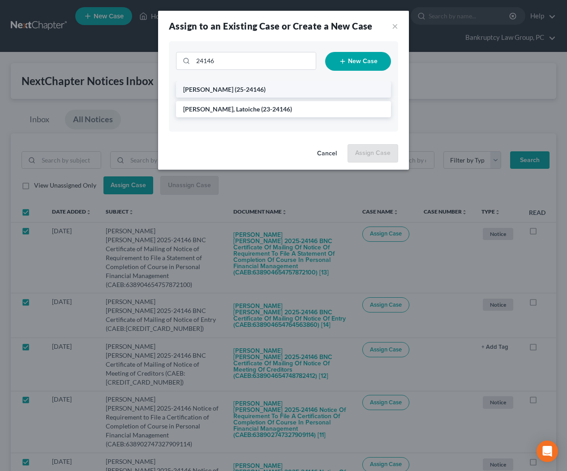
click at [250, 91] on span "(25-24146)" at bounding box center [250, 90] width 31 height 8
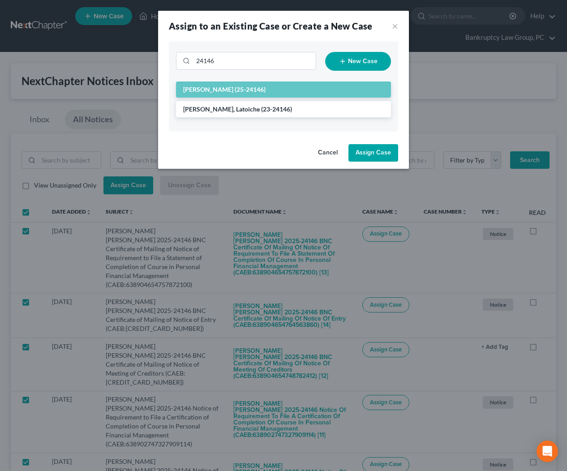
click at [373, 154] on button "Assign Case" at bounding box center [374, 153] width 50 height 18
checkbox input "false"
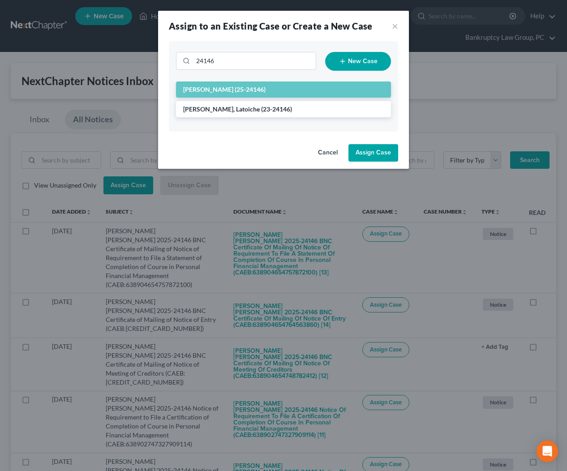
checkbox input "false"
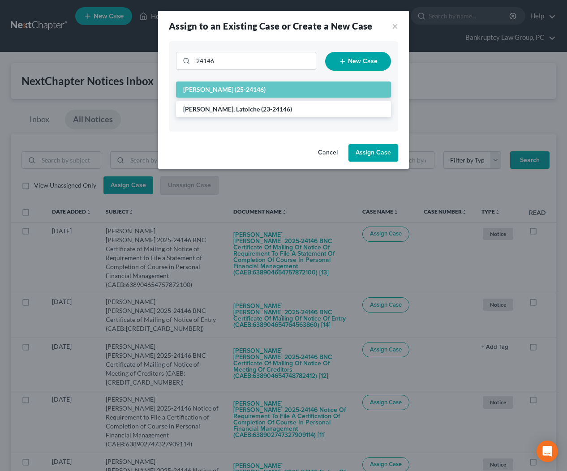
checkbox input "false"
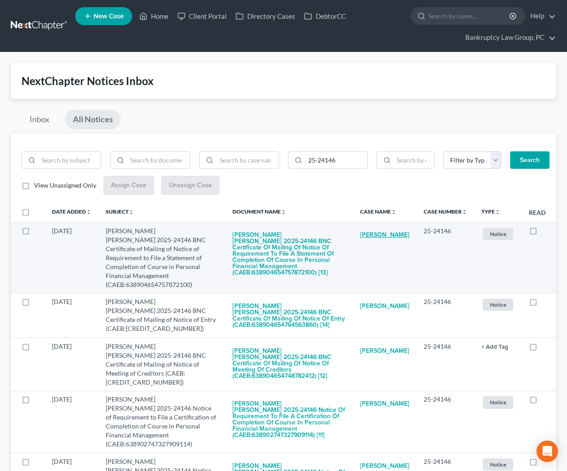
click at [383, 236] on link "[PERSON_NAME]" at bounding box center [384, 236] width 49 height 18
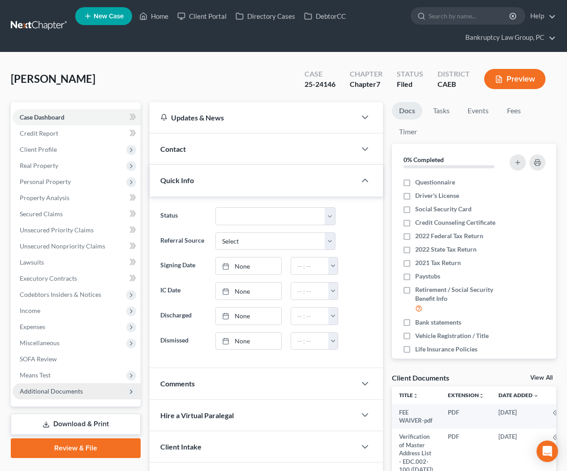
click at [66, 394] on span "Additional Documents" at bounding box center [51, 392] width 63 height 8
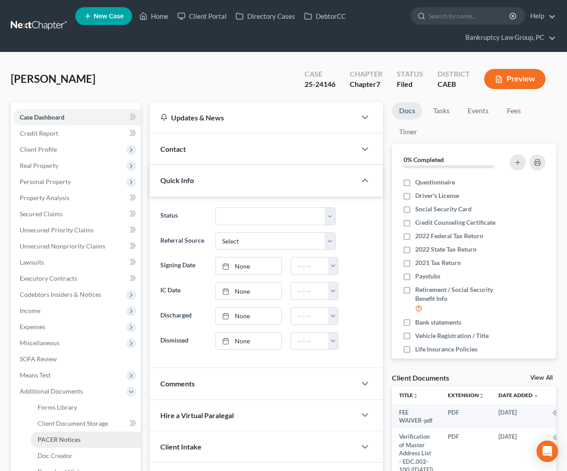
click at [64, 439] on span "PACER Notices" at bounding box center [59, 440] width 43 height 8
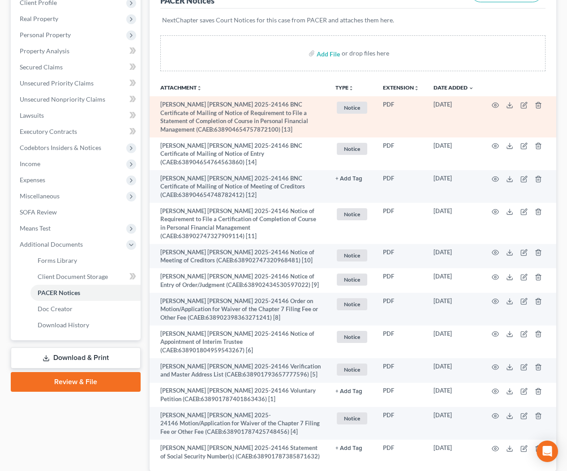
scroll to position [185, 0]
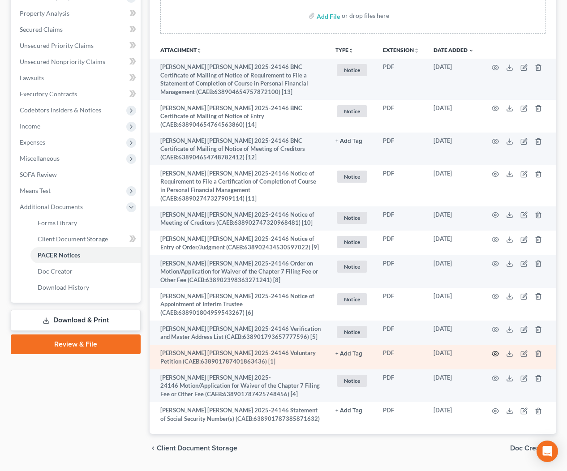
click at [495, 350] on icon "button" at bounding box center [495, 353] width 7 height 7
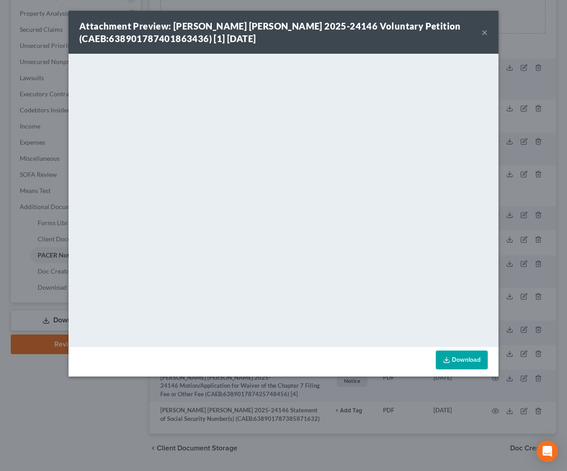
drag, startPoint x: 480, startPoint y: 34, endPoint x: 488, endPoint y: 41, distance: 10.5
click at [480, 34] on div "Attachment Preview: [PERSON_NAME] [PERSON_NAME] 2025-24146 Voluntary Petition (…" at bounding box center [280, 32] width 402 height 25
drag, startPoint x: 487, startPoint y: 31, endPoint x: 511, endPoint y: 88, distance: 61.7
click at [487, 31] on button "×" at bounding box center [485, 32] width 6 height 11
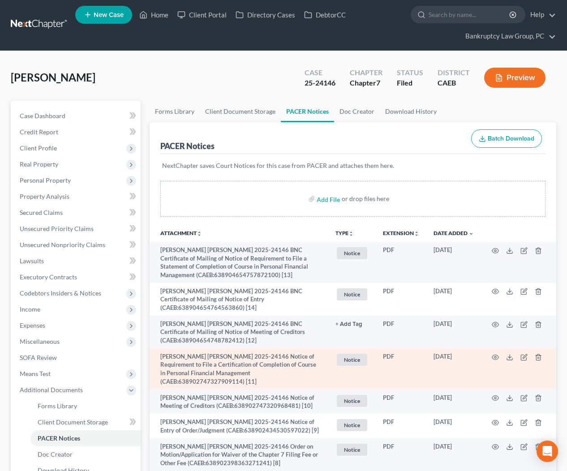
scroll to position [0, 0]
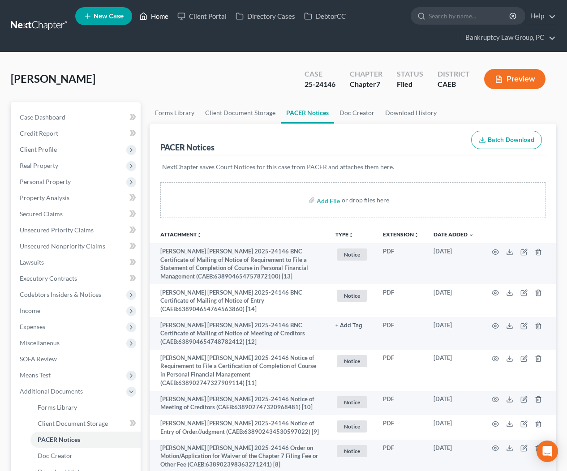
click at [163, 18] on link "Home" at bounding box center [154, 16] width 38 height 16
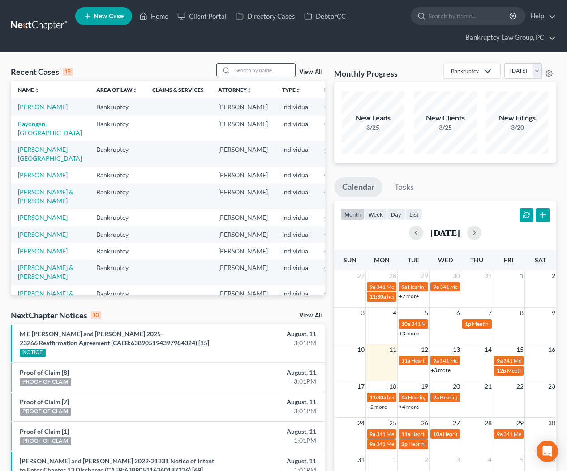
click at [262, 70] on input "search" at bounding box center [264, 70] width 63 height 13
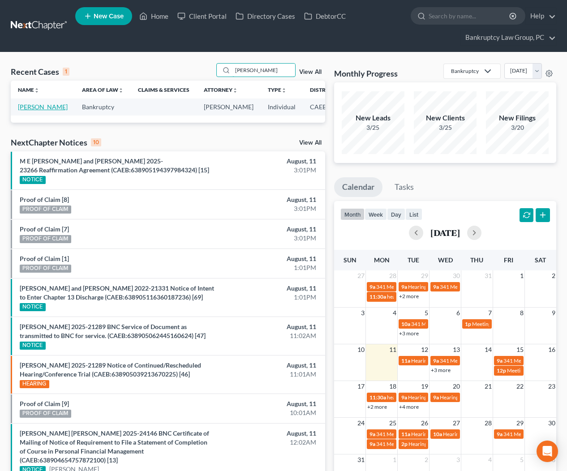
type input "[PERSON_NAME]"
click at [36, 111] on link "[PERSON_NAME]" at bounding box center [43, 107] width 50 height 8
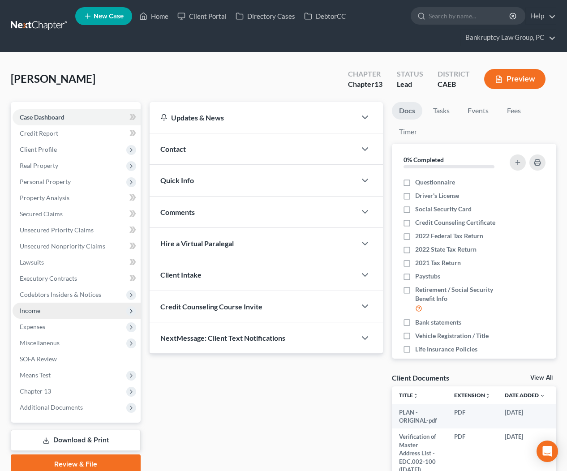
click at [38, 309] on span "Income" at bounding box center [30, 311] width 21 height 8
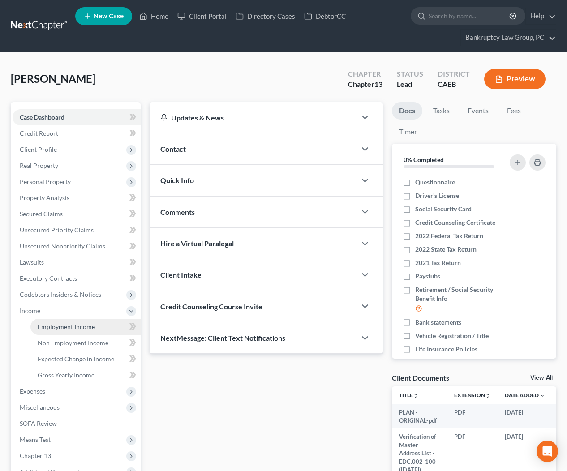
click at [54, 330] on span "Employment Income" at bounding box center [66, 327] width 57 height 8
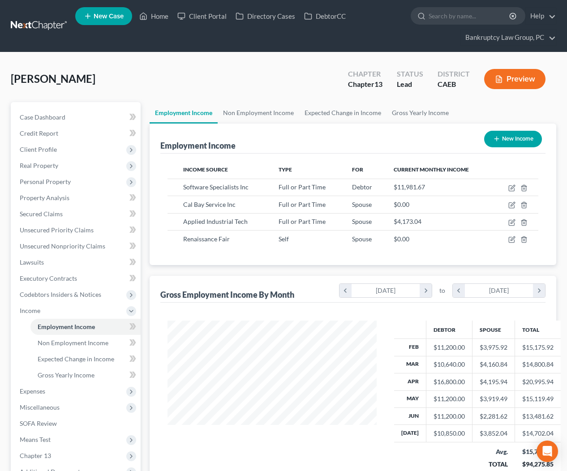
scroll to position [160, 227]
click at [510, 188] on icon "button" at bounding box center [512, 188] width 7 height 7
select select "0"
select select "39"
select select "2"
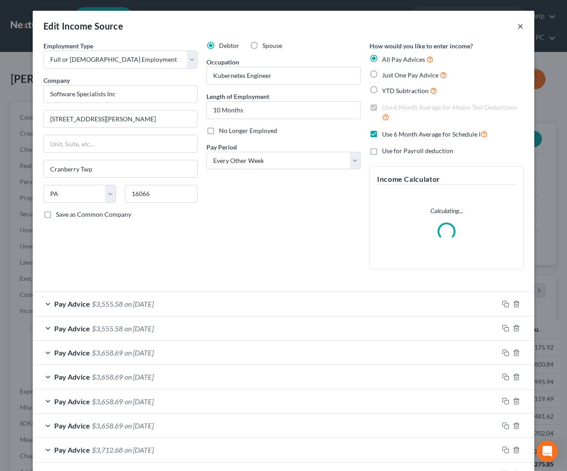
click at [519, 24] on button "×" at bounding box center [521, 26] width 6 height 11
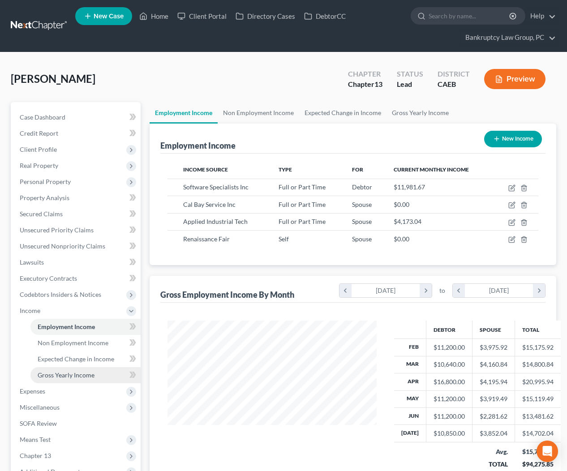
click at [75, 377] on span "Gross Yearly Income" at bounding box center [66, 376] width 57 height 8
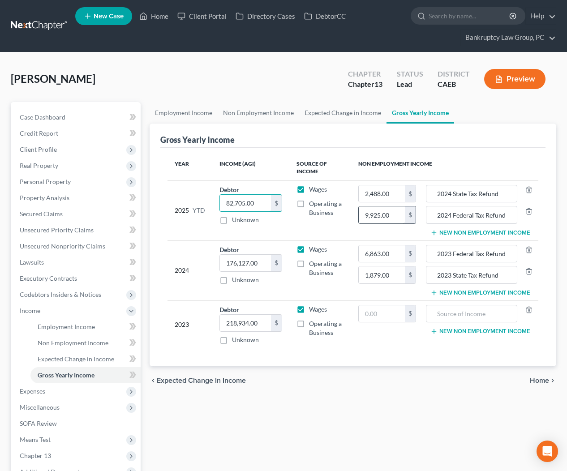
drag, startPoint x: 258, startPoint y: 203, endPoint x: 386, endPoint y: 222, distance: 129.5
click at [268, 200] on input "82,705.00" at bounding box center [246, 203] width 52 height 17
type input "88,305.00"
click at [82, 327] on span "Employment Income" at bounding box center [66, 327] width 57 height 8
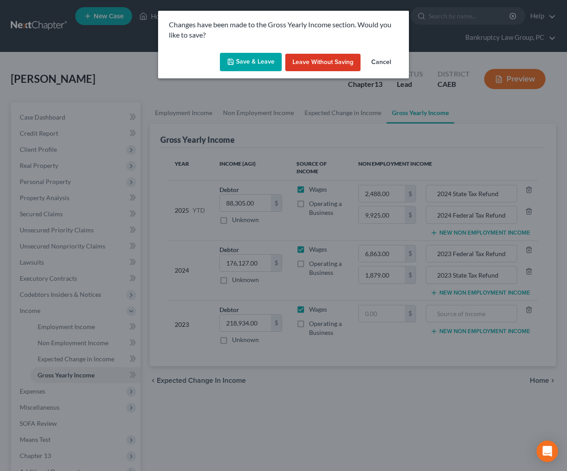
click at [248, 62] on button "Save & Leave" at bounding box center [251, 62] width 62 height 19
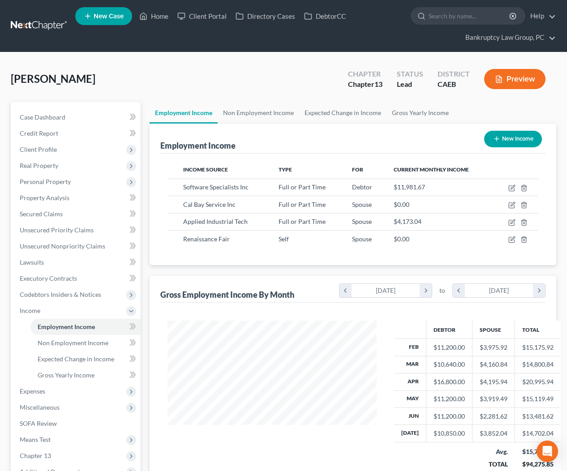
scroll to position [160, 227]
click at [514, 186] on icon "button" at bounding box center [512, 188] width 7 height 7
select select "0"
select select "39"
select select "2"
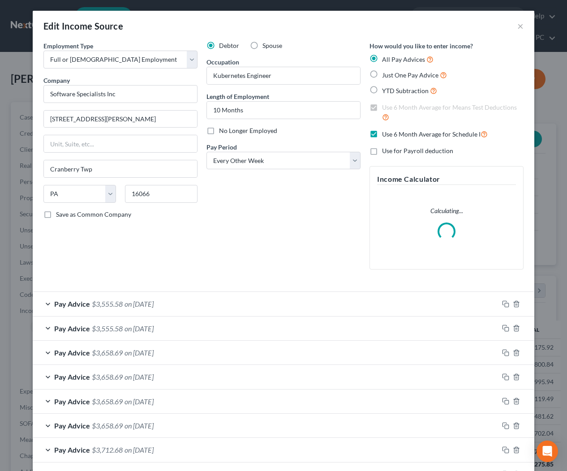
click at [149, 329] on span "on [DATE]" at bounding box center [139, 328] width 29 height 9
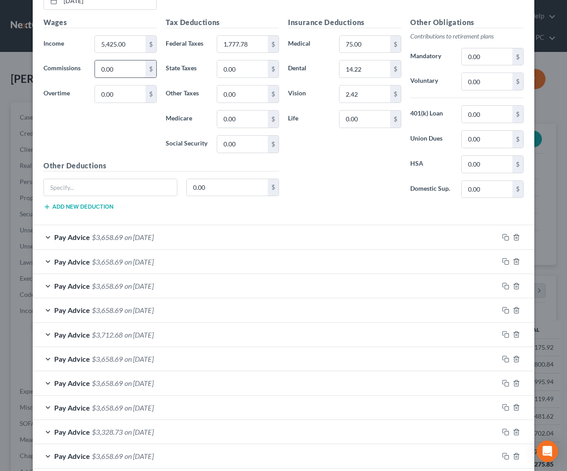
scroll to position [324, 0]
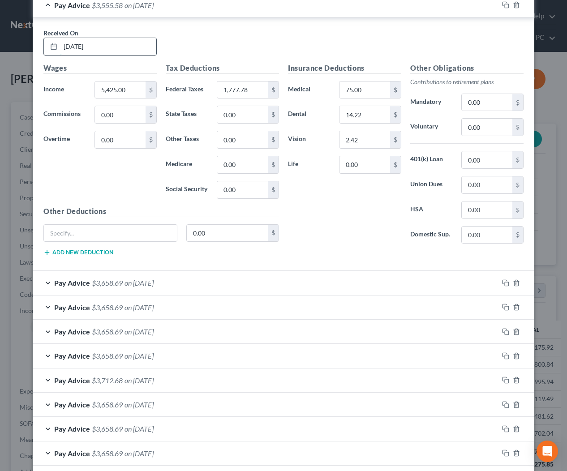
click at [119, 51] on input "[DATE]" at bounding box center [109, 46] width 96 height 17
drag, startPoint x: 106, startPoint y: 46, endPoint x: 495, endPoint y: 56, distance: 389.1
click at [49, 46] on div "[DATE]" at bounding box center [99, 47] width 113 height 18
type input "[DATE]"
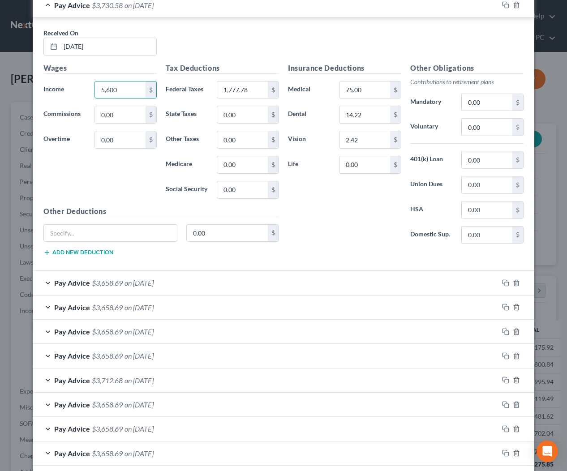
type input "5,600"
type input "1,849.67"
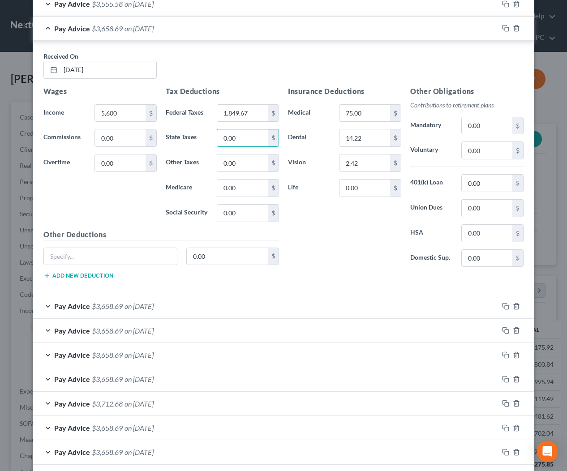
click at [153, 29] on span "on [DATE]" at bounding box center [139, 28] width 29 height 9
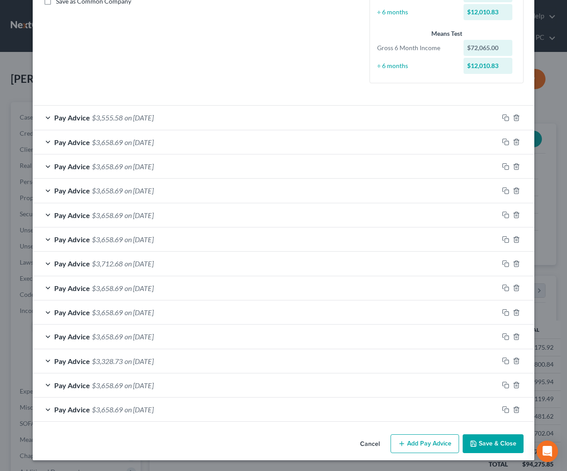
scroll to position [213, 0]
drag, startPoint x: 491, startPoint y: 441, endPoint x: 484, endPoint y: 443, distance: 6.5
click at [491, 441] on button "Save & Close" at bounding box center [493, 444] width 61 height 19
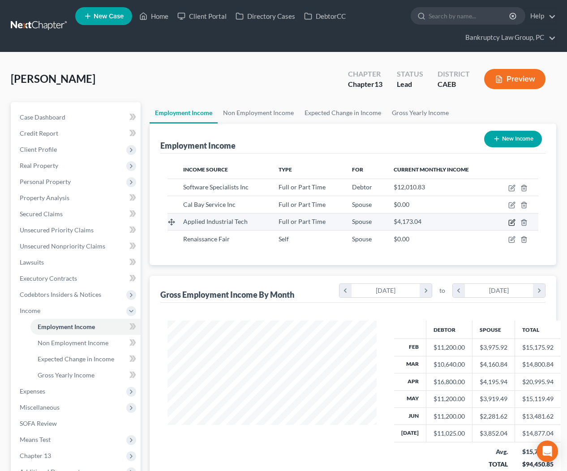
click at [512, 222] on icon "button" at bounding box center [512, 222] width 7 height 7
select select "0"
select select "4"
select select "2"
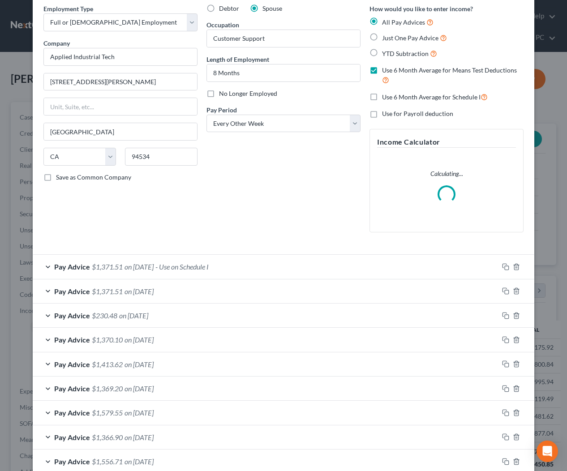
scroll to position [93, 0]
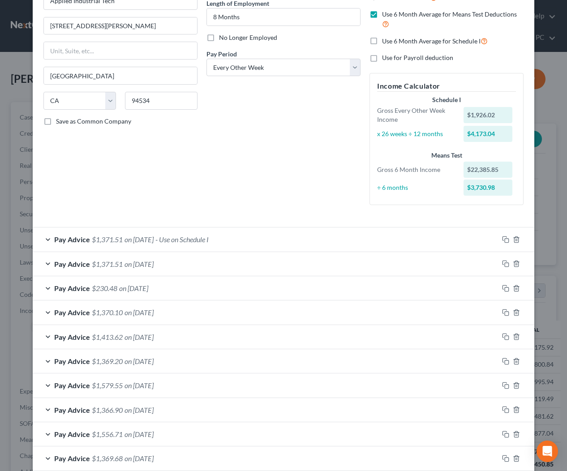
click at [157, 235] on div "Pay Advice $1,371.51 on [DATE] - Use on Schedule I Use on Schedule I Received O…" at bounding box center [284, 373] width 502 height 293
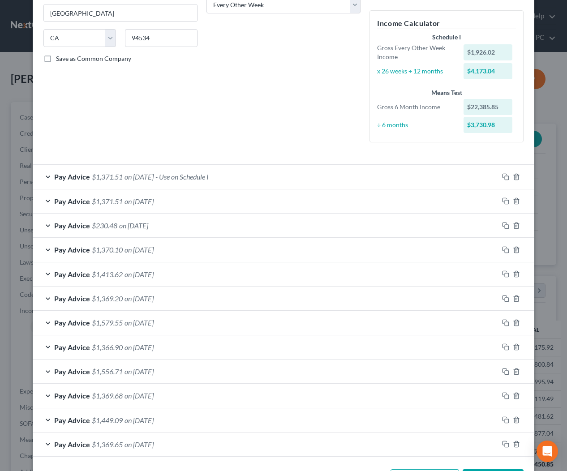
scroll to position [162, 0]
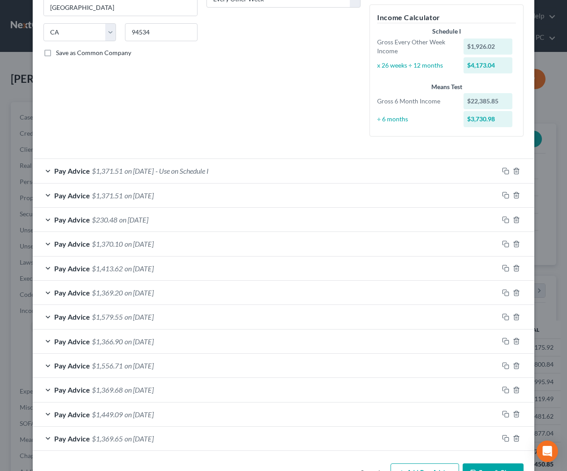
click at [154, 195] on span "on [DATE]" at bounding box center [139, 195] width 29 height 9
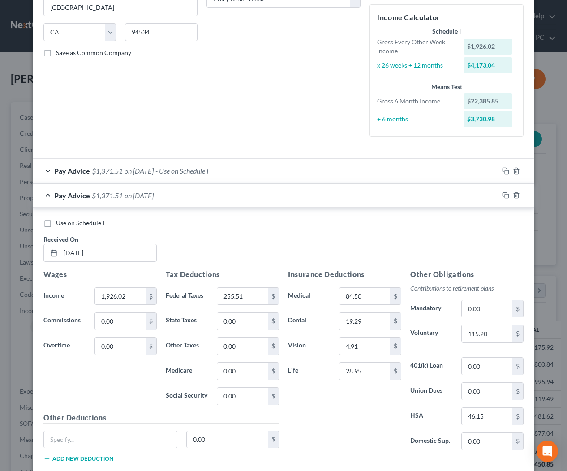
scroll to position [263, 0]
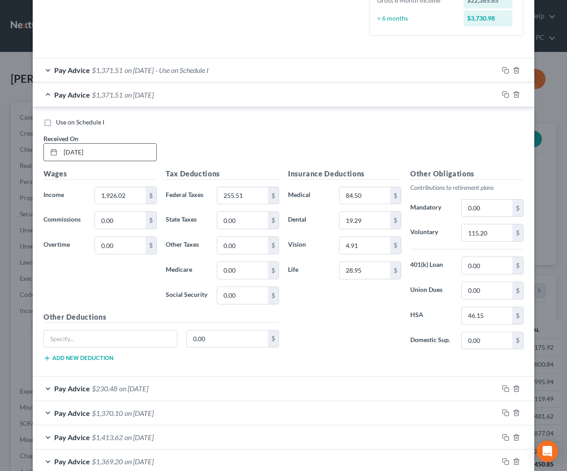
click at [116, 152] on input "[DATE]" at bounding box center [109, 152] width 96 height 17
drag, startPoint x: 50, startPoint y: 147, endPoint x: 33, endPoint y: 146, distance: 17.5
click at [33, 145] on div "Use on Schedule I Received On * [DATE] Wages Income * 1,926.02 $ Commissions 0.…" at bounding box center [284, 242] width 502 height 270
type input "[DATE]"
type input "2,071.85"
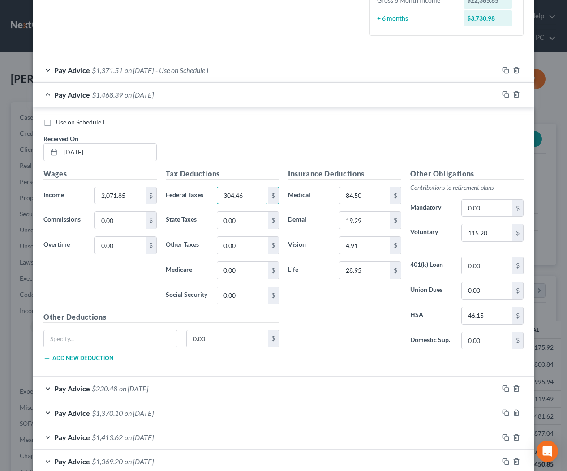
type input "304.46"
click at [496, 237] on input "115.20" at bounding box center [487, 233] width 51 height 17
type input "124.20"
click at [126, 93] on span "on [DATE]" at bounding box center [139, 95] width 29 height 9
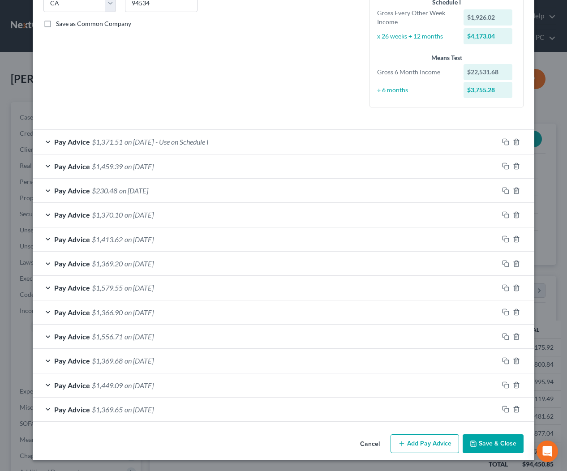
scroll to position [191, 0]
click at [154, 140] on span "on [DATE]" at bounding box center [139, 142] width 29 height 9
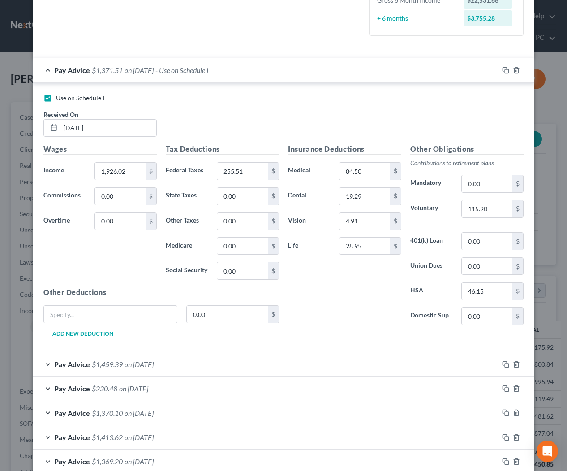
scroll to position [461, 0]
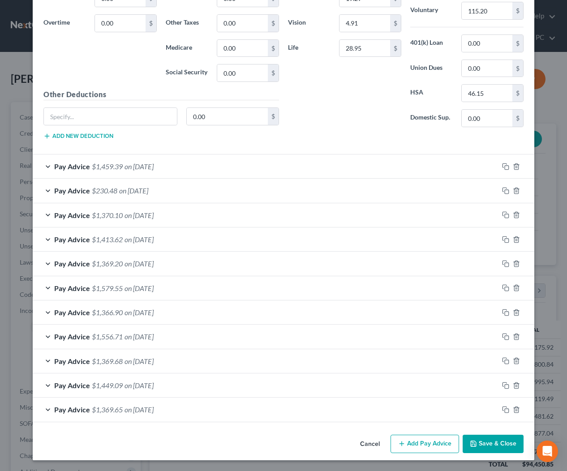
click at [503, 444] on button "Save & Close" at bounding box center [493, 444] width 61 height 19
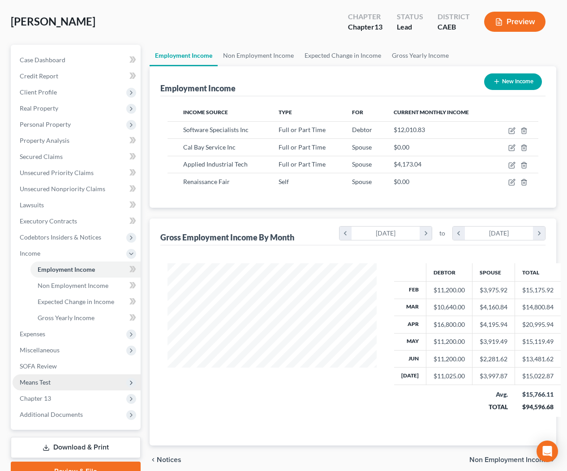
scroll to position [101, 0]
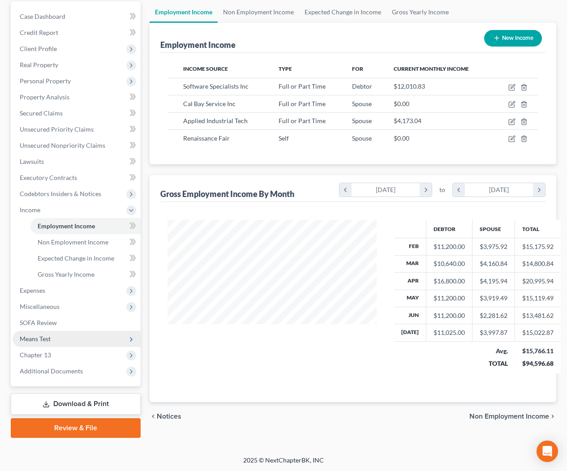
click at [41, 339] on span "Means Test" at bounding box center [35, 339] width 31 height 8
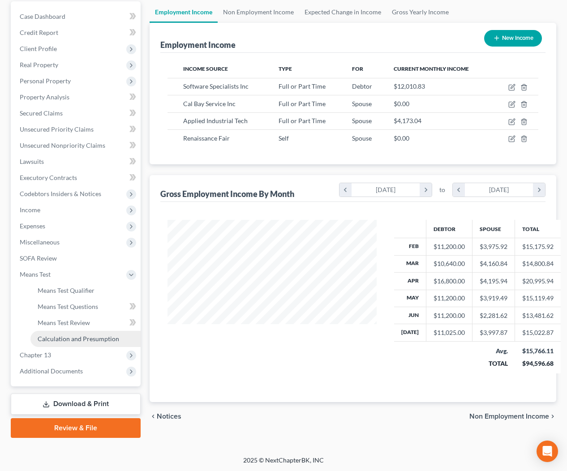
click at [99, 337] on span "Calculation and Presumption" at bounding box center [79, 339] width 82 height 8
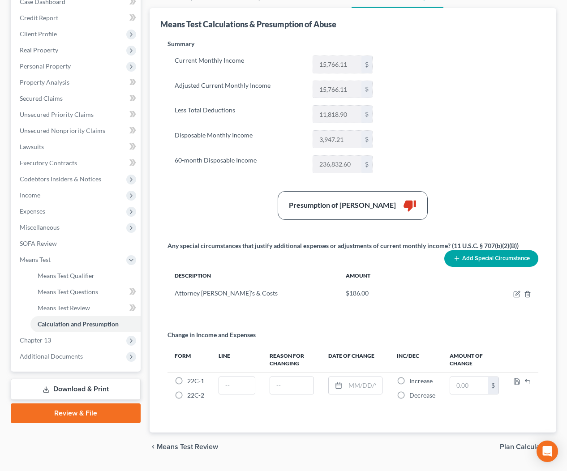
scroll to position [113, 0]
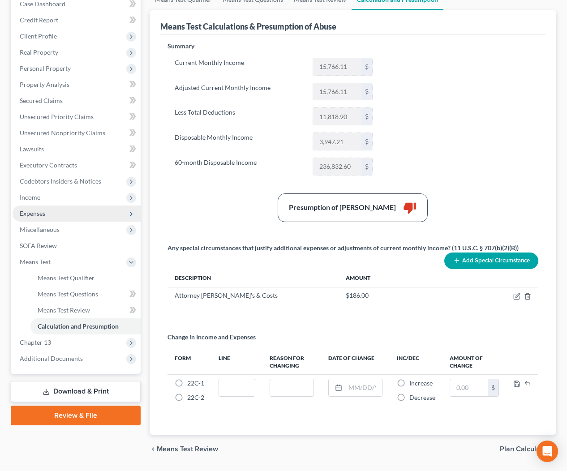
click at [39, 212] on span "Expenses" at bounding box center [33, 214] width 26 height 8
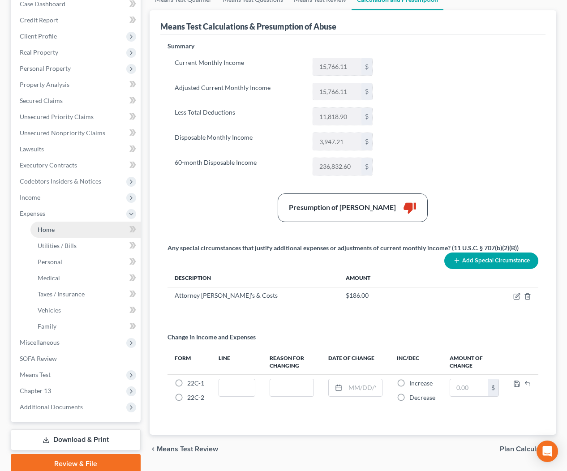
click at [53, 225] on link "Home" at bounding box center [85, 230] width 110 height 16
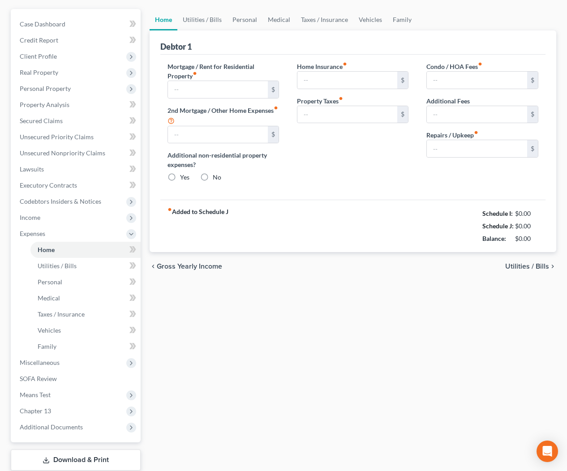
type input "2,163.56"
type input "0.00"
radio input "true"
type input "46.00"
type input "0.00"
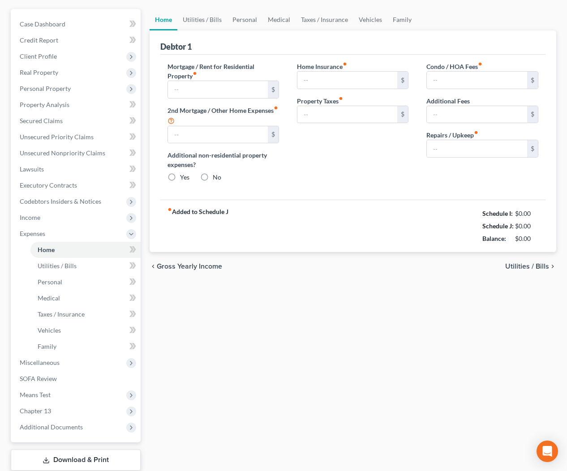
type input "0.00"
type input "550.00"
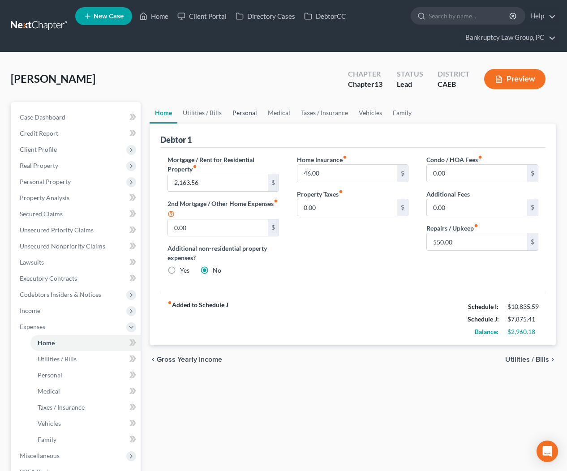
click at [244, 114] on link "Personal" at bounding box center [244, 113] width 35 height 22
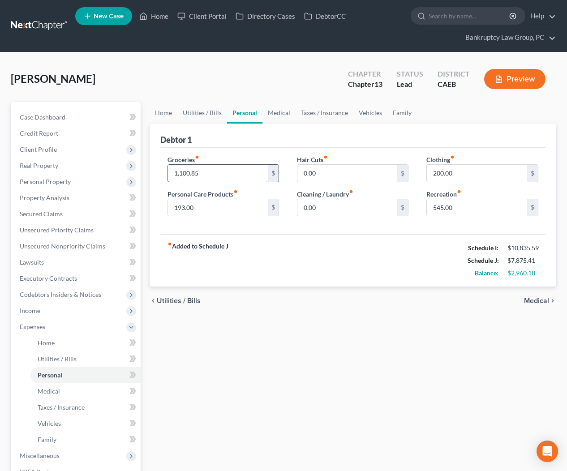
drag, startPoint x: 207, startPoint y: 173, endPoint x: 212, endPoint y: 175, distance: 5.2
click at [207, 173] on input "1,100.85" at bounding box center [218, 173] width 100 height 17
click at [274, 349] on div "Home Utilities / Bills Personal Medical Taxes / Insurance Vehicles Family Debto…" at bounding box center [353, 344] width 416 height 485
click at [190, 173] on input "1,120.03" at bounding box center [218, 173] width 100 height 17
type input "1"
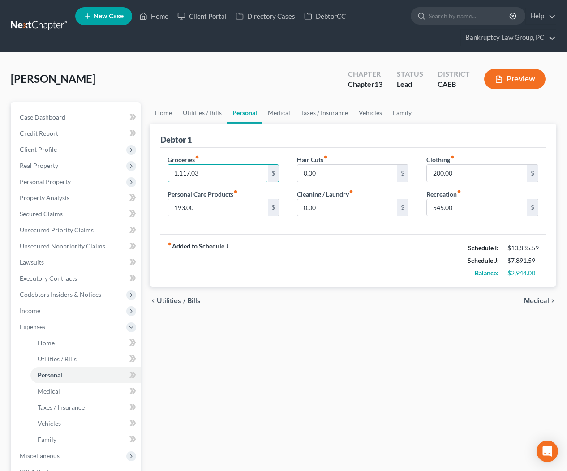
drag, startPoint x: 188, startPoint y: 172, endPoint x: 196, endPoint y: 193, distance: 22.7
click at [188, 172] on input "1,117.03" at bounding box center [218, 173] width 100 height 17
type input "1,118.03"
click at [293, 333] on div "Home Utilities / Bills Personal Medical Taxes / Insurance Vehicles Family Debto…" at bounding box center [353, 344] width 416 height 485
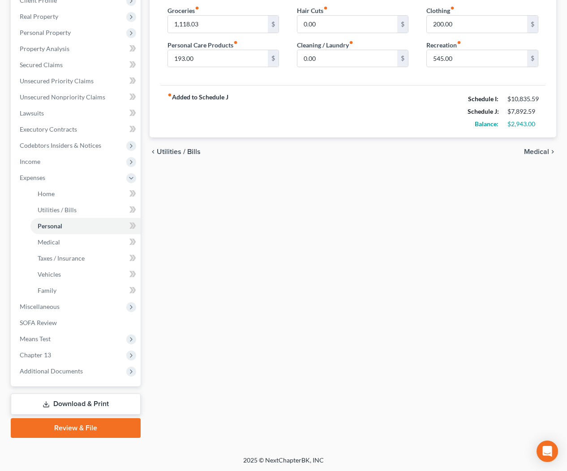
drag, startPoint x: 312, startPoint y: 290, endPoint x: 236, endPoint y: 303, distance: 77.7
click at [311, 288] on div "Home Utilities / Bills Personal Medical Taxes / Insurance Vehicles Family Debto…" at bounding box center [353, 195] width 416 height 485
click at [48, 376] on span "Additional Documents" at bounding box center [77, 371] width 128 height 16
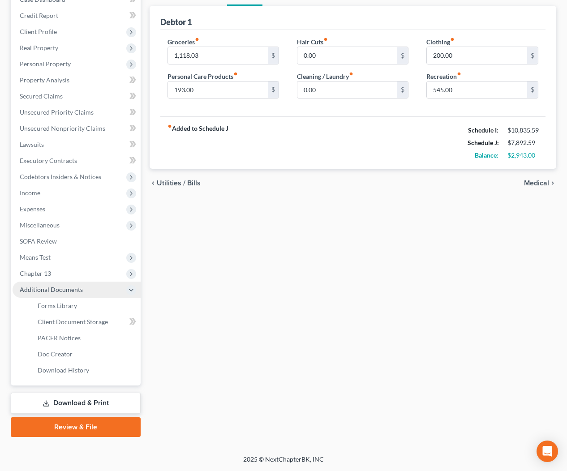
scroll to position [117, 0]
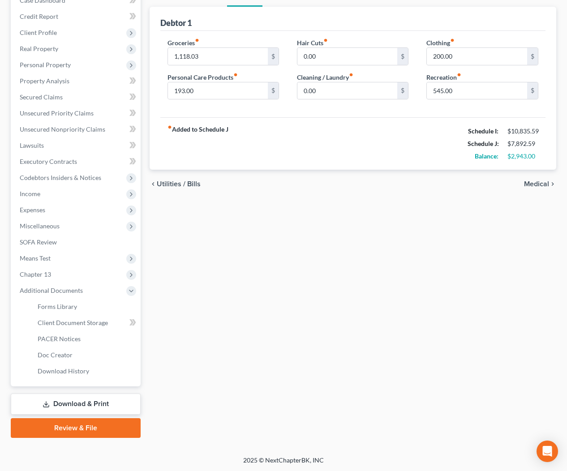
click at [83, 400] on link "Download & Print" at bounding box center [76, 404] width 130 height 21
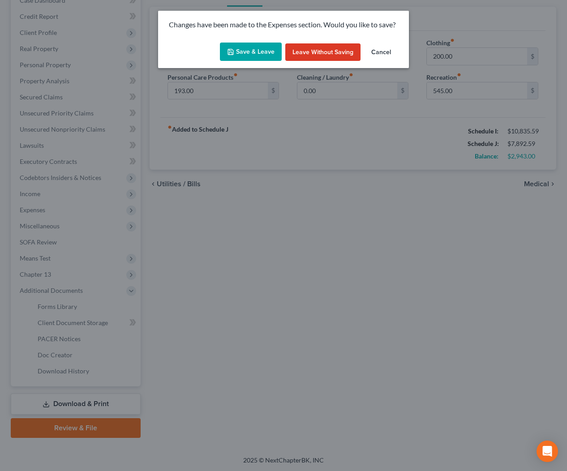
drag, startPoint x: 261, startPoint y: 52, endPoint x: 281, endPoint y: 85, distance: 38.7
click at [261, 52] on button "Save & Leave" at bounding box center [251, 52] width 62 height 19
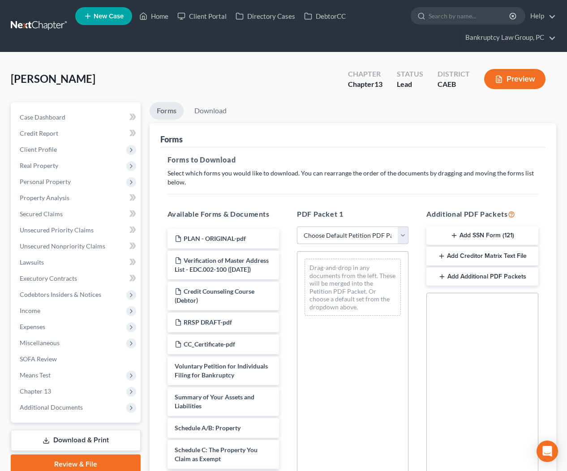
click at [342, 236] on select "Choose Default Petition PDF Packet Complete Bankruptcy Petition (all forms and …" at bounding box center [353, 236] width 112 height 18
select select "0"
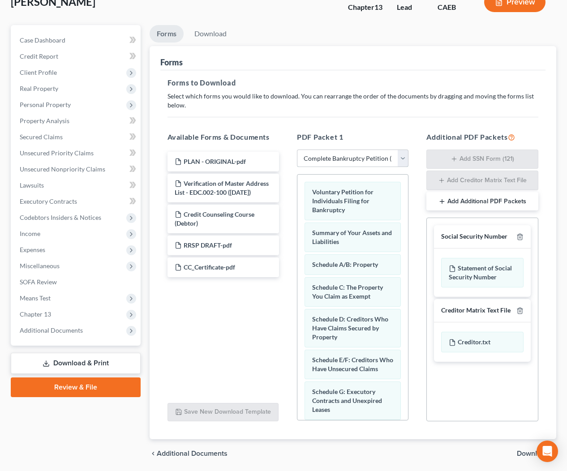
scroll to position [108, 0]
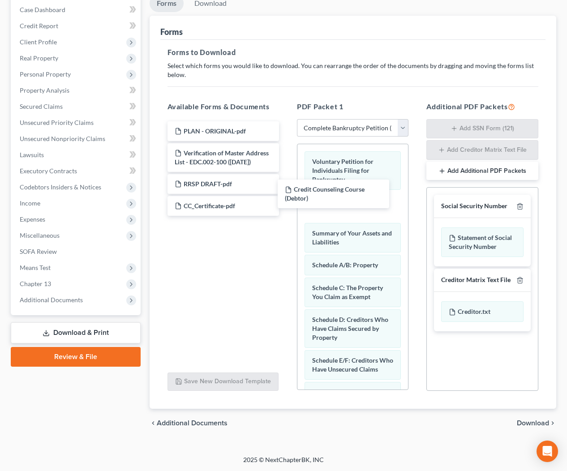
drag, startPoint x: 223, startPoint y: 185, endPoint x: 332, endPoint y: 191, distance: 108.6
click at [286, 191] on div "Credit Counseling Course (Debtor) PLAN - ORIGINAL-pdf Verification of Master Ad…" at bounding box center [223, 168] width 126 height 95
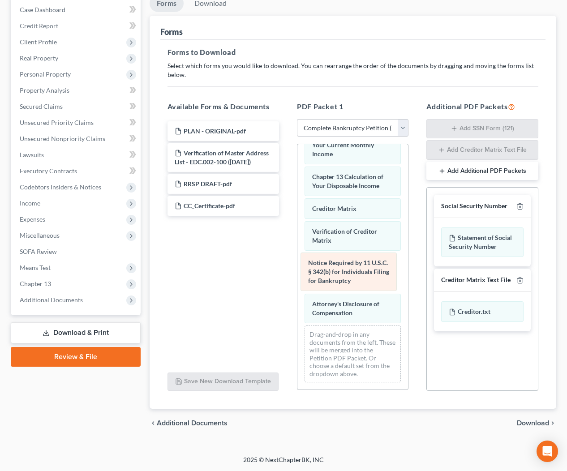
scroll to position [407, 0]
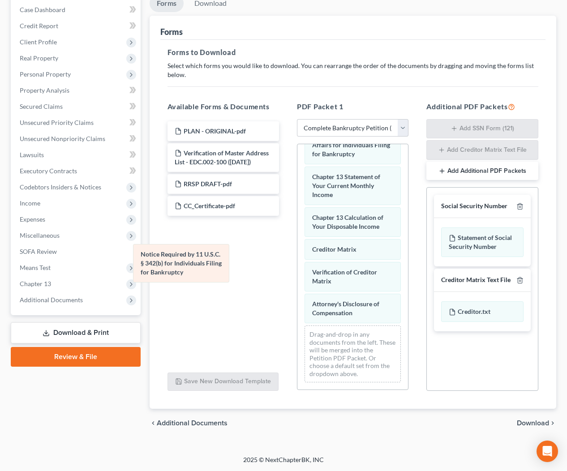
drag, startPoint x: 343, startPoint y: 268, endPoint x: 202, endPoint y: 261, distance: 140.9
click at [298, 260] on div "Notice Required by 11 U.S.C. § 342(b) for Individuals Filing for Bankruptcy Vol…" at bounding box center [353, 63] width 111 height 653
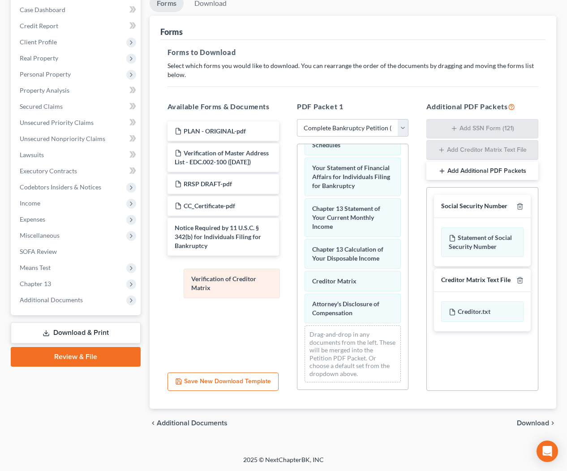
scroll to position [376, 0]
drag, startPoint x: 349, startPoint y: 269, endPoint x: 208, endPoint y: 277, distance: 140.5
click at [298, 277] on div "Verification of Creditor Matrix Voluntary Petition for Individuals Filing for B…" at bounding box center [353, 79] width 111 height 621
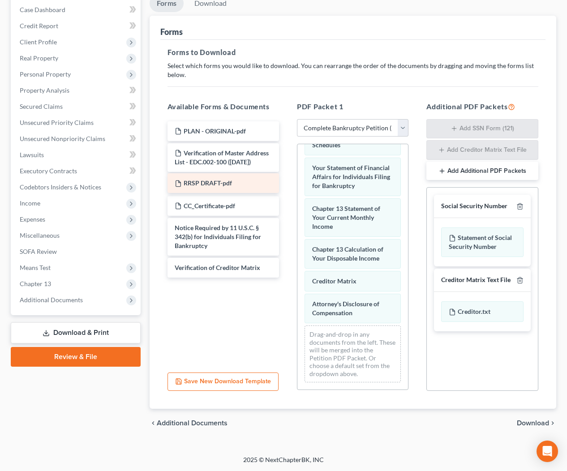
scroll to position [106, 0]
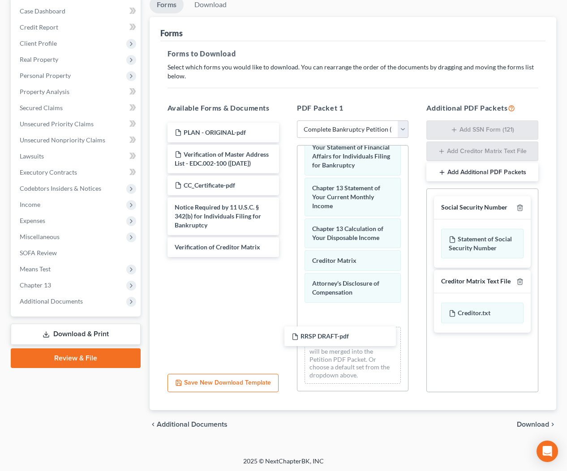
drag, startPoint x: 204, startPoint y: 183, endPoint x: 322, endPoint y: 332, distance: 189.5
click at [286, 257] on div "RRSP DRAFT-pdf PLAN - ORIGINAL-pdf Verification of Master Address List - EDC.00…" at bounding box center [223, 190] width 126 height 134
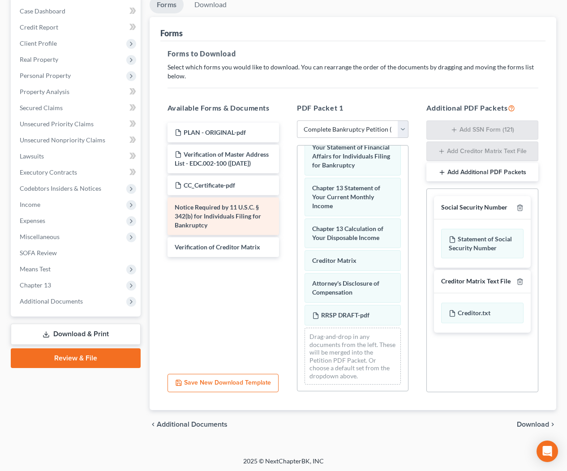
scroll to position [398, 0]
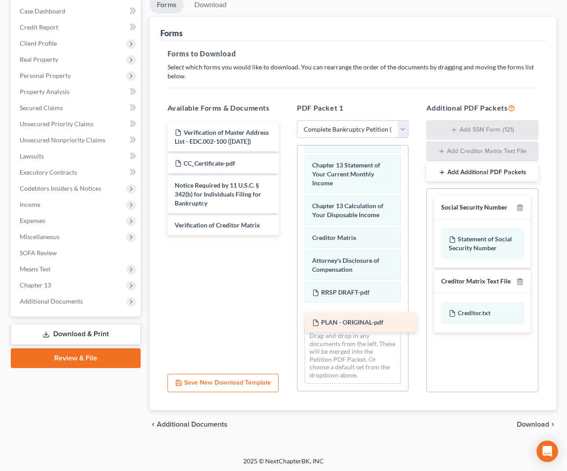
drag, startPoint x: 209, startPoint y: 131, endPoint x: 347, endPoint y: 323, distance: 235.7
click at [286, 235] on div "PLAN - ORIGINAL-pdf PLAN - ORIGINAL-pdf Verification of Master Address List - E…" at bounding box center [223, 179] width 126 height 112
click at [519, 203] on div at bounding box center [518, 207] width 11 height 9
click at [523, 205] on icon "button" at bounding box center [520, 207] width 7 height 7
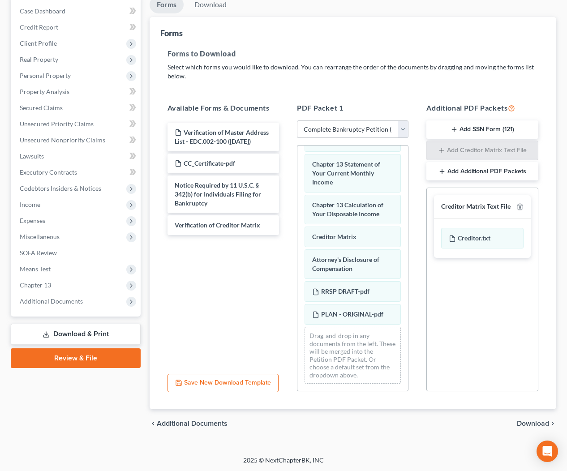
click at [530, 422] on span "Download" at bounding box center [533, 423] width 32 height 7
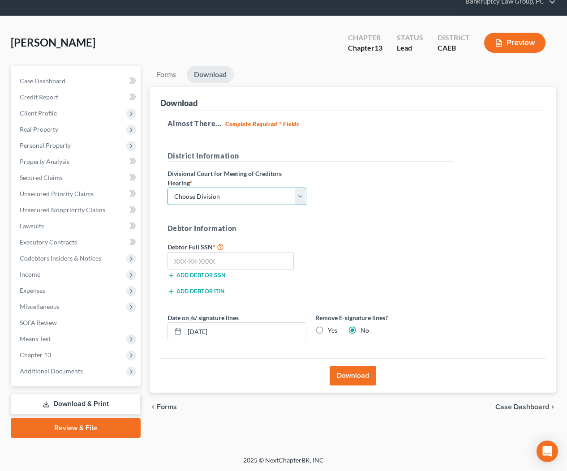
click at [199, 188] on select "Choose Division Fresno Modesto [GEOGRAPHIC_DATA]" at bounding box center [237, 197] width 139 height 18
select select "2"
click at [251, 259] on input "text" at bounding box center [231, 261] width 127 height 18
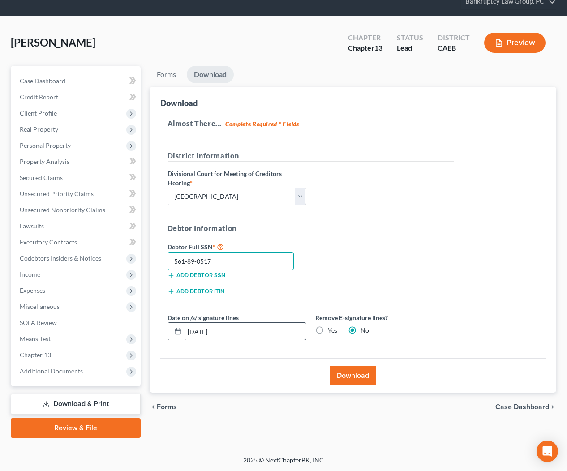
type input "561-89-0517"
click at [204, 330] on input "[DATE]" at bounding box center [245, 331] width 121 height 17
type input "[DATE]"
click at [304, 386] on div "Download" at bounding box center [353, 376] width 386 height 35
click at [356, 376] on button "Download" at bounding box center [353, 376] width 47 height 20
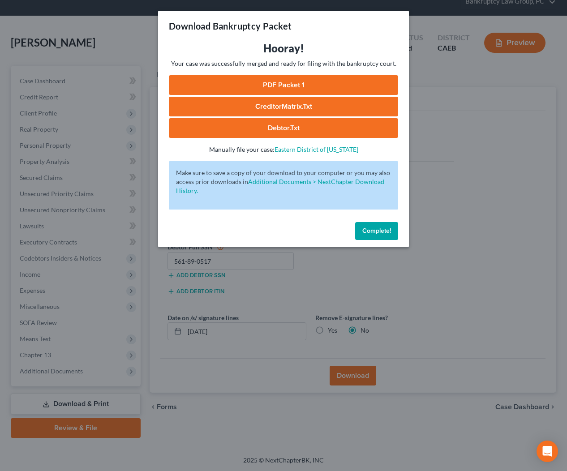
click at [290, 130] on link "Debtor.txt" at bounding box center [283, 128] width 229 height 20
click at [285, 108] on link "CreditorMatrix.txt" at bounding box center [283, 107] width 229 height 20
click at [280, 85] on link "PDF Packet 1" at bounding box center [283, 85] width 229 height 20
click at [371, 236] on button "Complete!" at bounding box center [376, 231] width 43 height 18
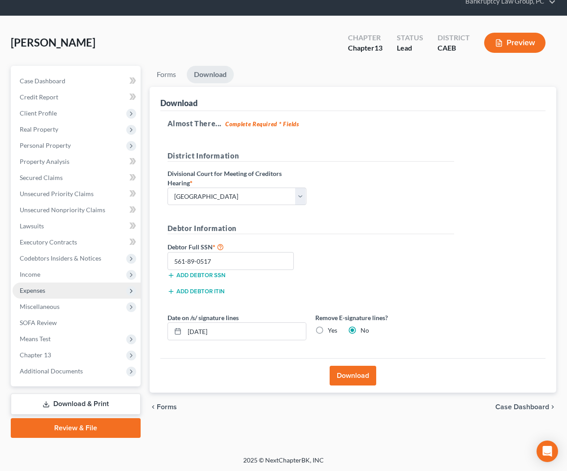
click at [40, 295] on span "Expenses" at bounding box center [77, 291] width 128 height 16
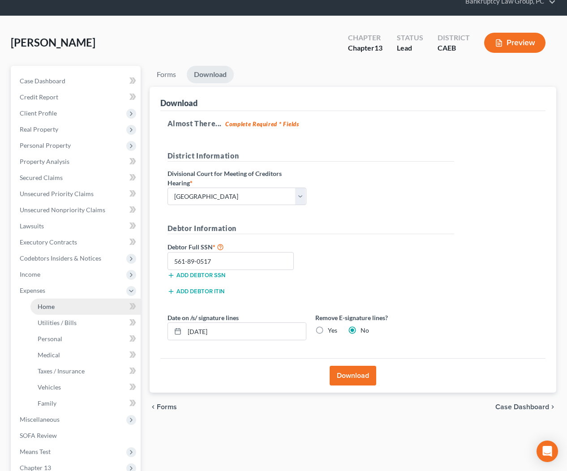
click at [43, 301] on link "Home" at bounding box center [85, 307] width 110 height 16
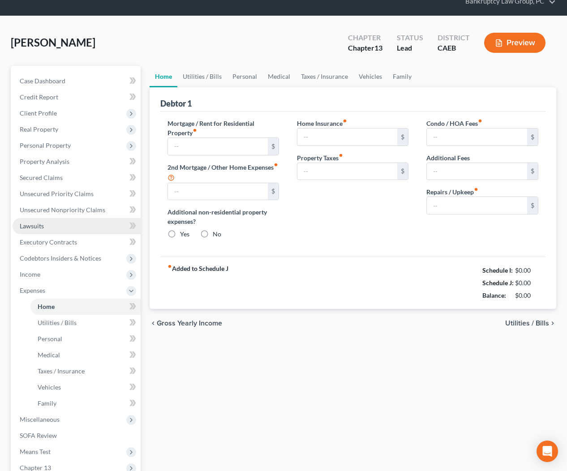
scroll to position [15, 0]
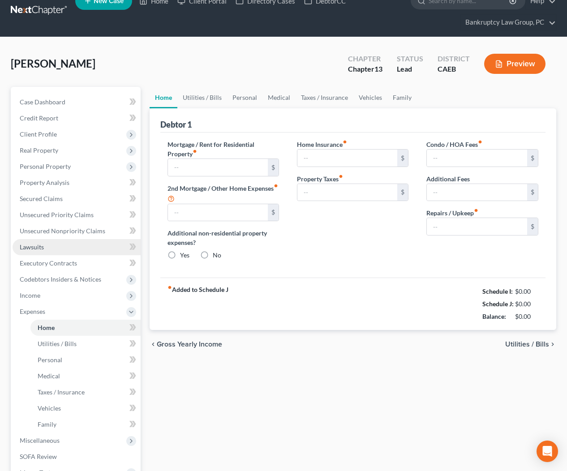
type input "2,163.56"
type input "0.00"
radio input "true"
type input "46.00"
type input "0.00"
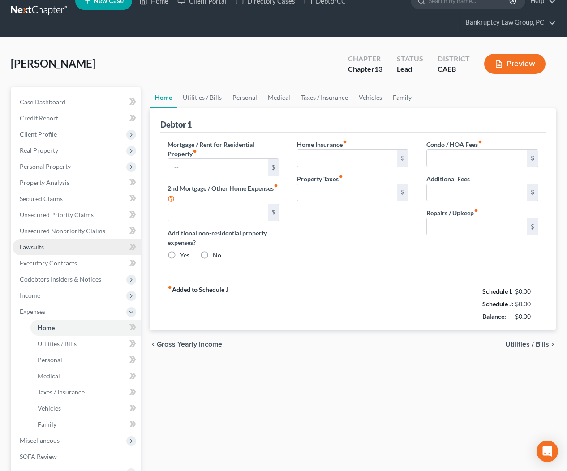
type input "0.00"
type input "550.00"
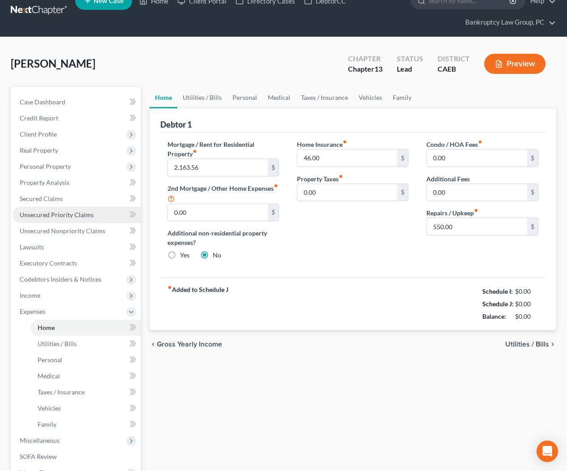
scroll to position [0, 0]
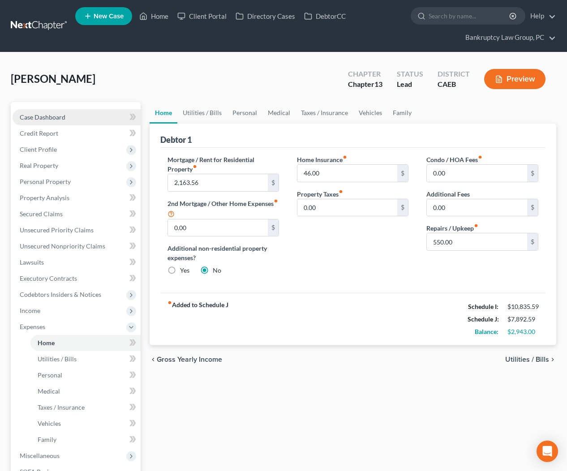
click at [65, 118] on span "Case Dashboard" at bounding box center [43, 117] width 46 height 8
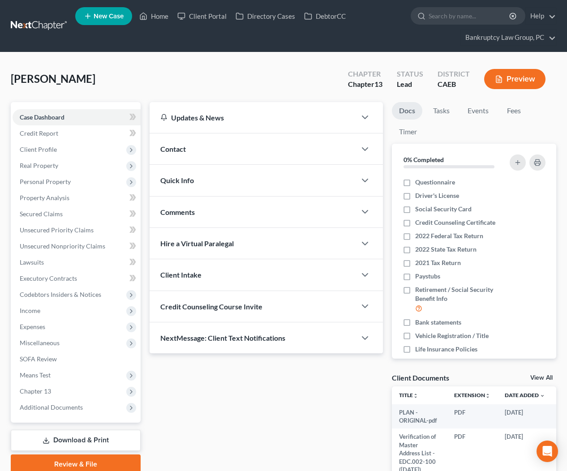
click at [174, 186] on div "Quick Info" at bounding box center [253, 180] width 207 height 31
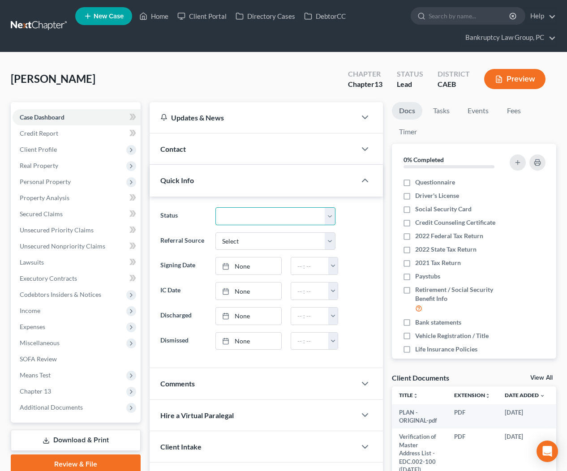
click at [262, 215] on select "Discharged Dismissed Filed In Progress Lead Lost Lead Ready to File To Review" at bounding box center [276, 216] width 120 height 18
select select "2"
click at [37, 150] on span "Client Profile" at bounding box center [38, 150] width 37 height 8
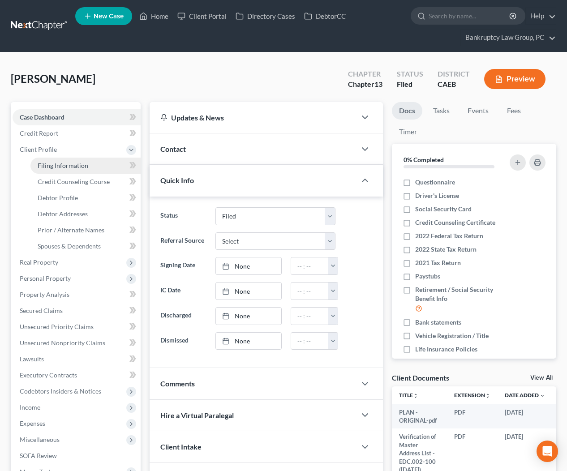
drag, startPoint x: 42, startPoint y: 165, endPoint x: 51, endPoint y: 169, distance: 9.7
click at [42, 165] on span "Filing Information" at bounding box center [63, 166] width 51 height 8
select select "1"
select select "0"
select select "3"
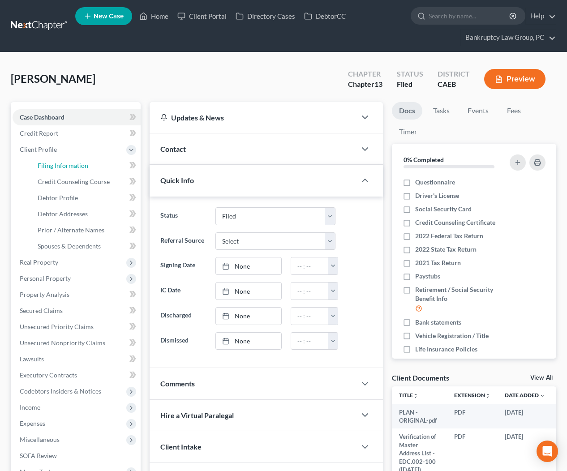
select select "4"
select select "1"
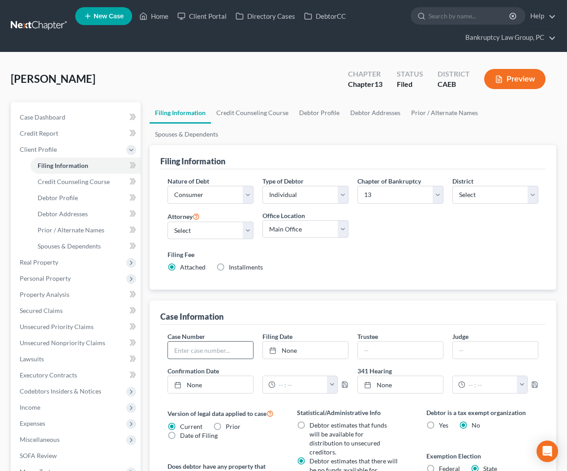
click at [230, 342] on input "text" at bounding box center [210, 350] width 85 height 17
type input "25-24204"
type input "[DATE]"
click at [297, 342] on link "None" at bounding box center [305, 350] width 85 height 17
drag, startPoint x: 287, startPoint y: 432, endPoint x: 276, endPoint y: 370, distance: 63.3
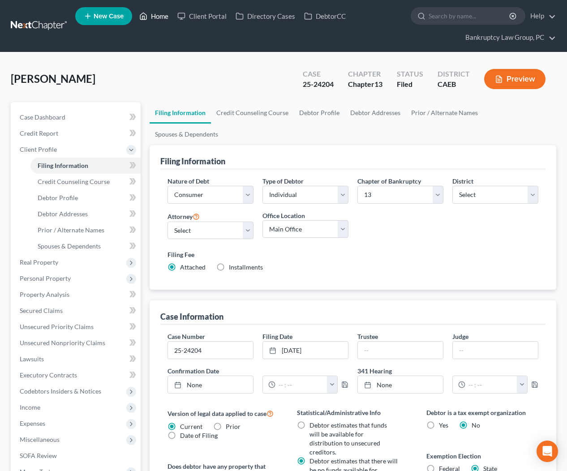
click at [161, 18] on link "Home" at bounding box center [154, 16] width 38 height 16
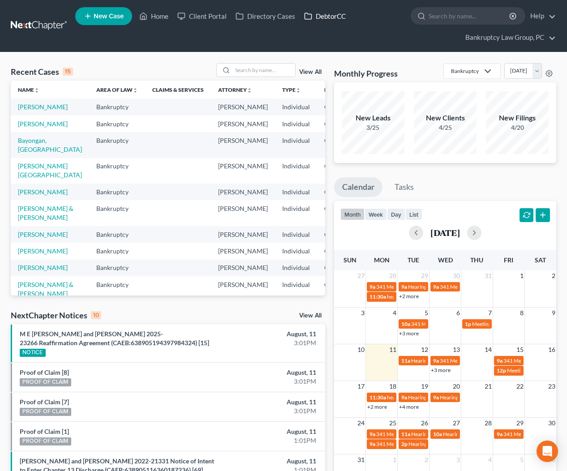
click at [342, 16] on link "DebtorCC" at bounding box center [325, 16] width 51 height 16
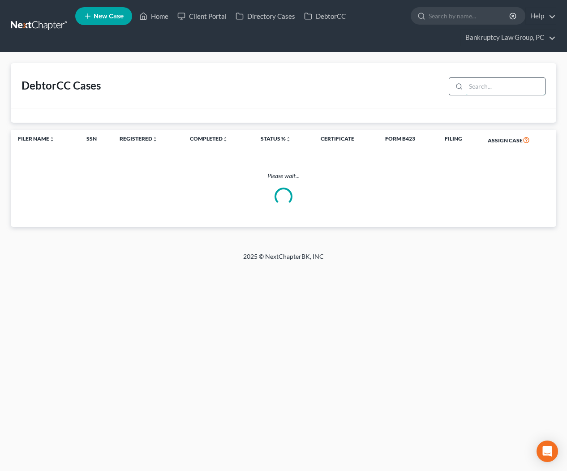
click at [498, 88] on input "search" at bounding box center [505, 86] width 79 height 17
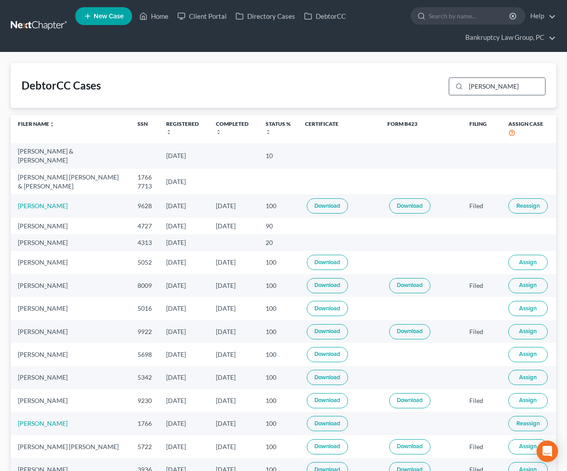
type input "[PERSON_NAME]"
click at [153, 13] on link "Home" at bounding box center [154, 16] width 38 height 16
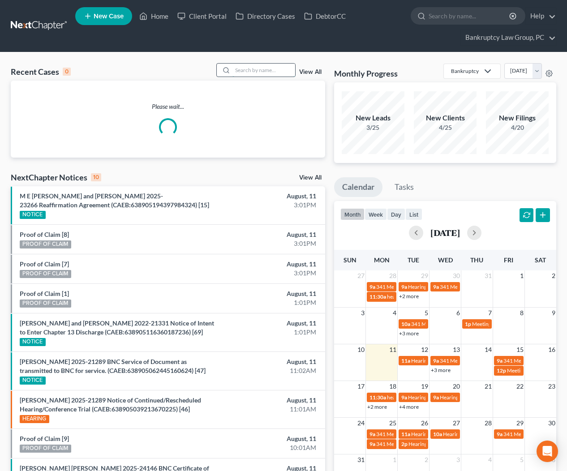
click at [255, 70] on input "search" at bounding box center [264, 70] width 63 height 13
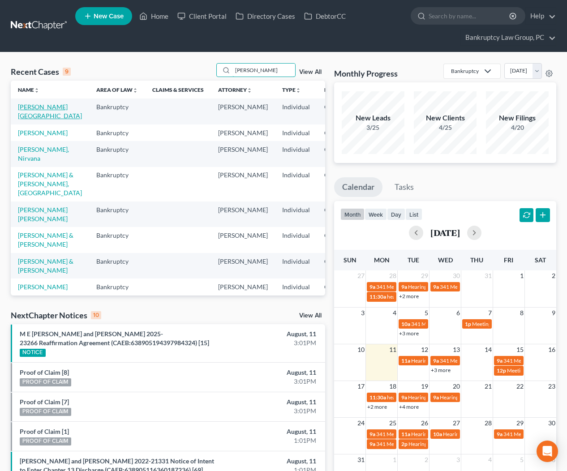
type input "[PERSON_NAME]"
click at [34, 116] on link "[PERSON_NAME][GEOGRAPHIC_DATA]" at bounding box center [50, 111] width 64 height 17
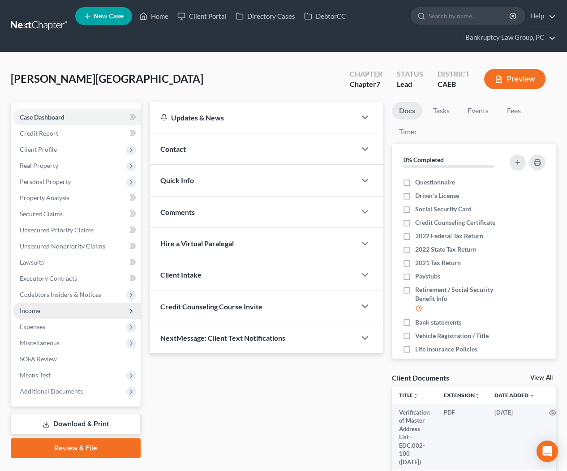
click at [42, 315] on span "Income" at bounding box center [77, 311] width 128 height 16
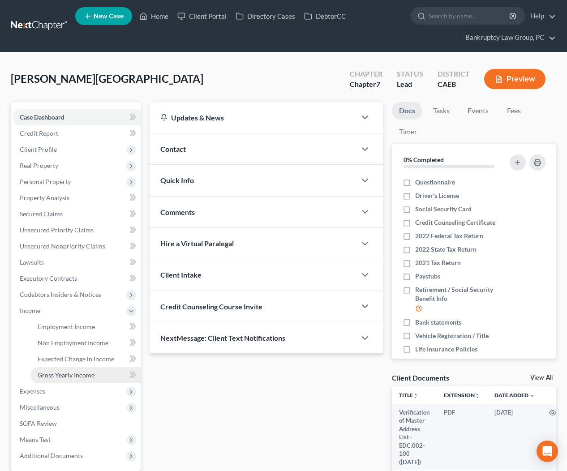
click at [56, 374] on span "Gross Yearly Income" at bounding box center [66, 376] width 57 height 8
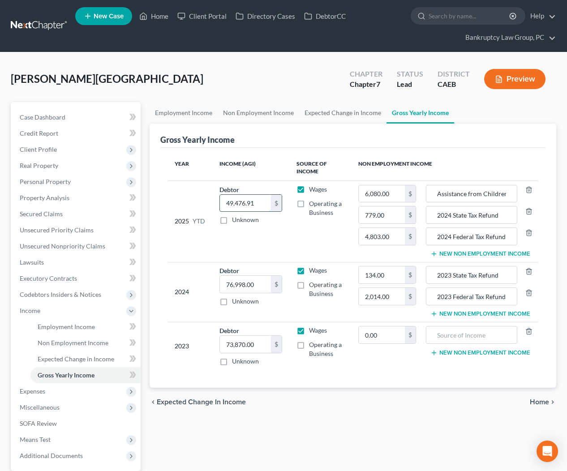
click at [262, 205] on input "49,476.91" at bounding box center [246, 203] width 52 height 17
type input "65,651.47"
click at [66, 329] on span "Employment Income" at bounding box center [66, 327] width 57 height 8
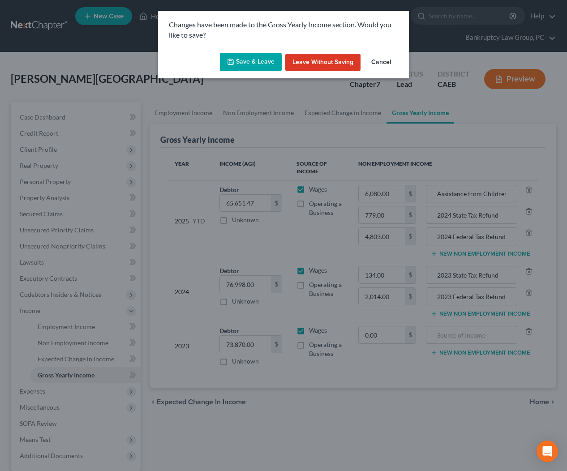
click at [261, 62] on button "Save & Leave" at bounding box center [251, 62] width 62 height 19
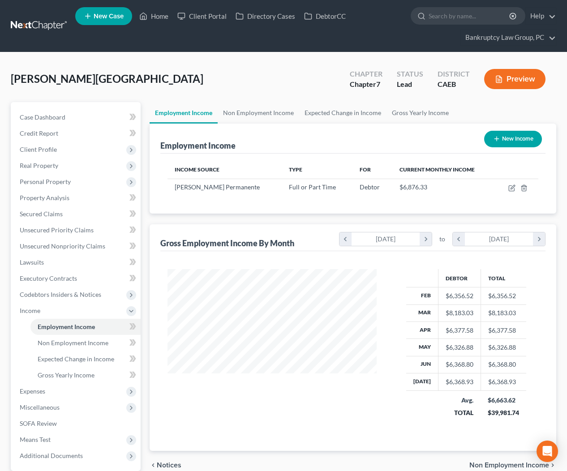
scroll to position [160, 227]
click at [510, 187] on icon "button" at bounding box center [512, 188] width 7 height 7
select select "0"
select select "4"
select select "2"
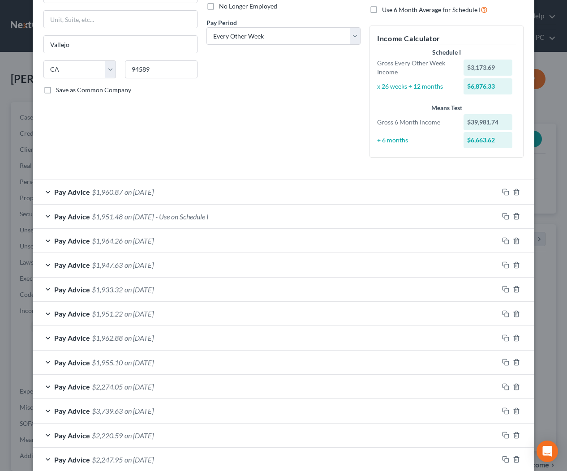
scroll to position [175, 0]
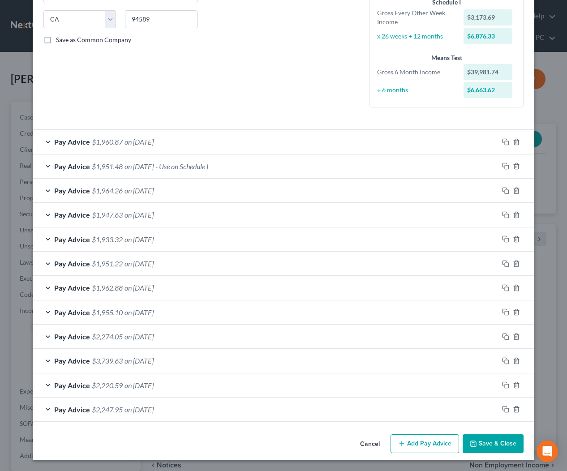
click at [492, 444] on button "Save & Close" at bounding box center [493, 444] width 61 height 19
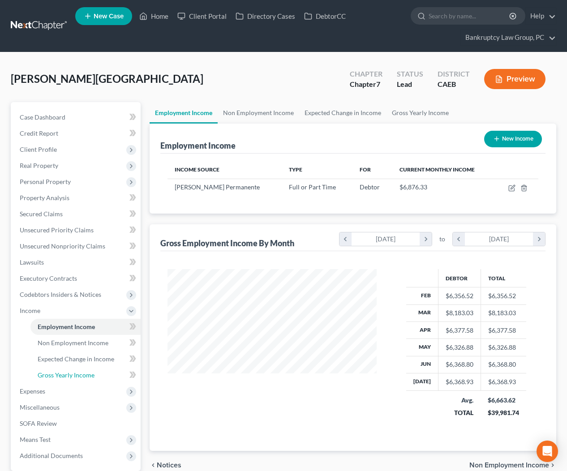
drag, startPoint x: 82, startPoint y: 376, endPoint x: 244, endPoint y: 323, distance: 170.6
click at [82, 376] on span "Gross Yearly Income" at bounding box center [66, 376] width 57 height 8
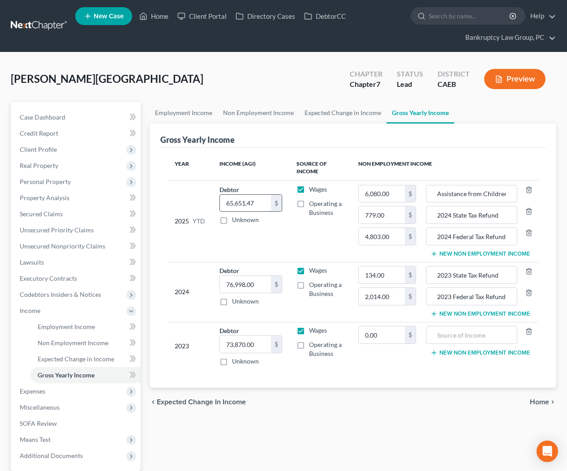
click at [266, 201] on input "65,651.47" at bounding box center [246, 203] width 52 height 17
type input "49,476.91"
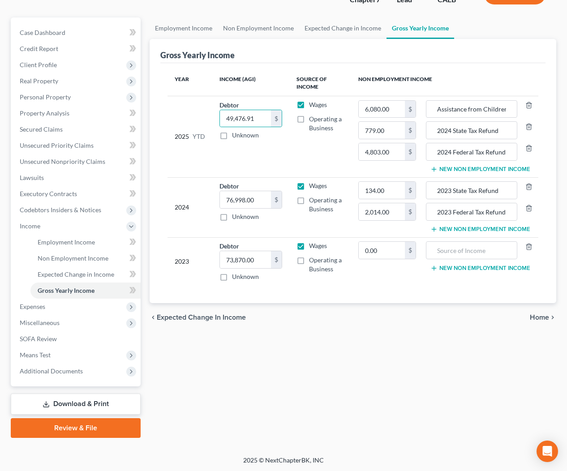
click at [125, 403] on link "Download & Print" at bounding box center [76, 404] width 130 height 21
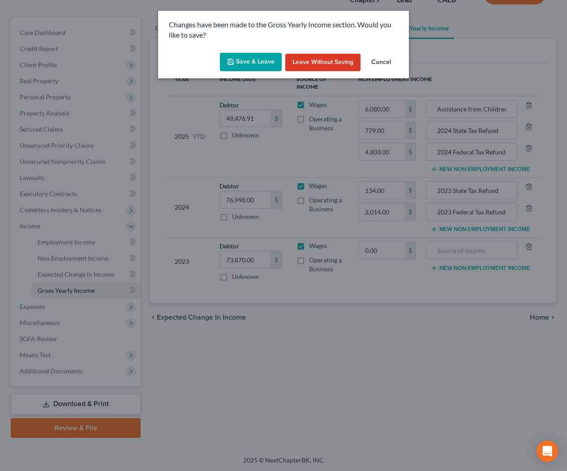
click at [261, 62] on button "Save & Leave" at bounding box center [251, 62] width 62 height 19
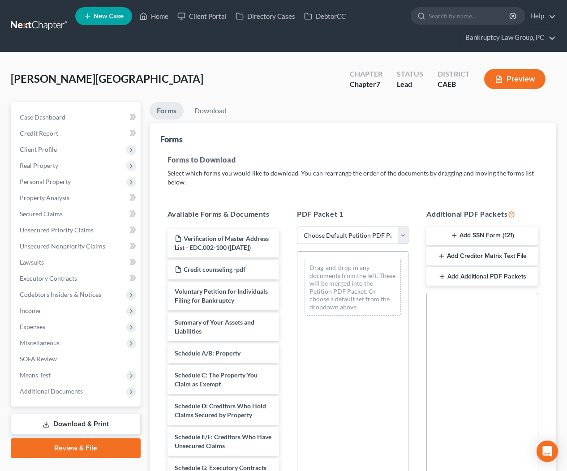
click at [331, 243] on select "Choose Default Petition PDF Packet Complete Bankruptcy Petition (all forms and …" at bounding box center [353, 236] width 112 height 18
select select "0"
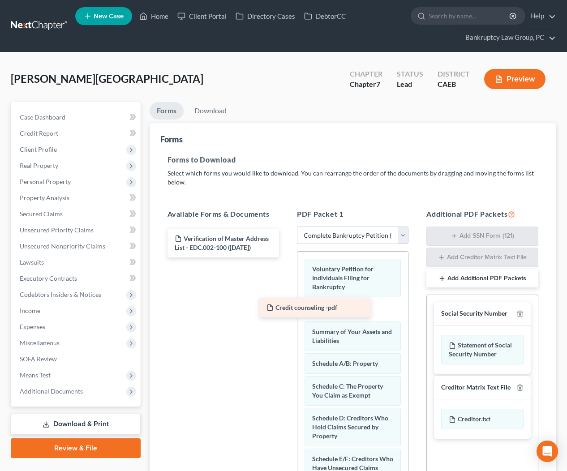
drag, startPoint x: 229, startPoint y: 270, endPoint x: 328, endPoint y: 311, distance: 106.7
click at [286, 258] on div "Credit counseling -pdf Verification of Master Address List - EDC.002-100 ([DATE…" at bounding box center [223, 243] width 126 height 29
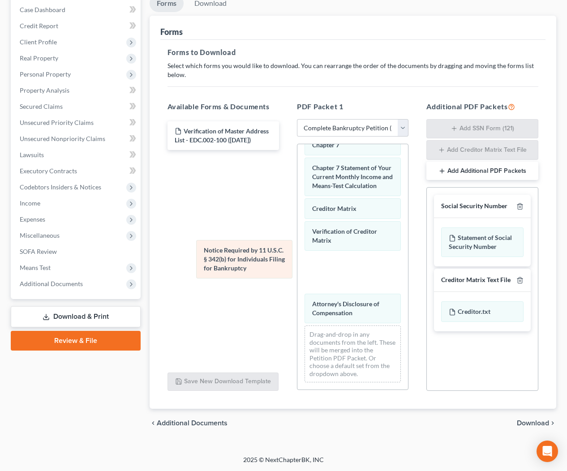
scroll to position [407, 0]
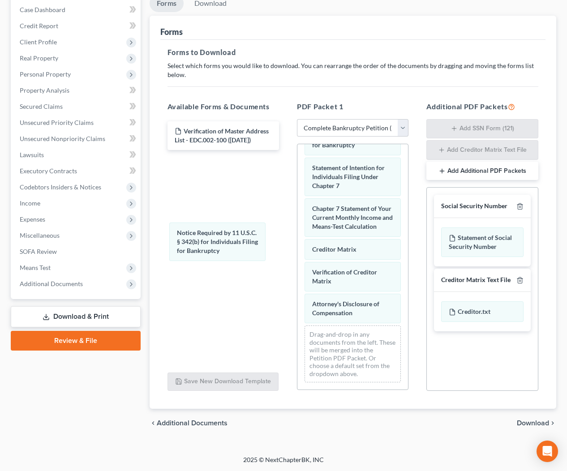
drag, startPoint x: 336, startPoint y: 277, endPoint x: 222, endPoint y: 256, distance: 115.7
click at [298, 246] on div "Notice Required by 11 U.S.C. § 342(b) for Individuals Filing for Bankruptcy Vol…" at bounding box center [353, 63] width 111 height 653
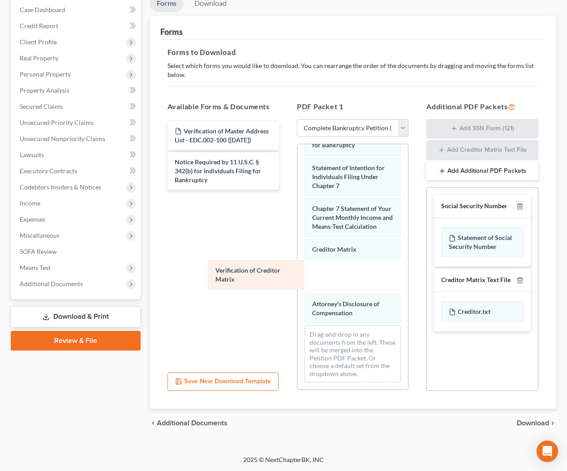
scroll to position [376, 0]
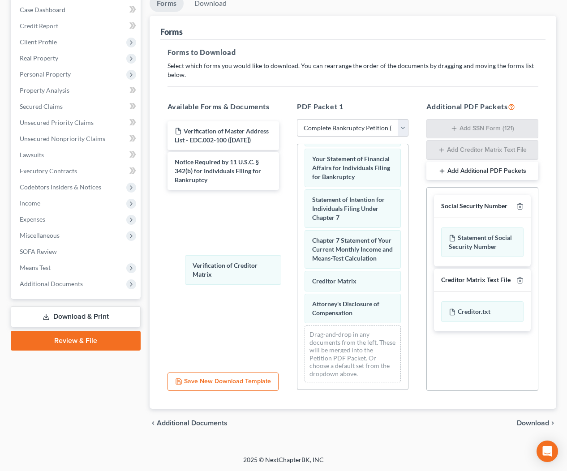
drag, startPoint x: 346, startPoint y: 277, endPoint x: 227, endPoint y: 271, distance: 118.9
click at [298, 270] on div "Verification of Creditor Matrix Voluntary Petition for Individuals Filing for B…" at bounding box center [353, 79] width 111 height 621
click at [519, 205] on icon "button" at bounding box center [520, 206] width 7 height 7
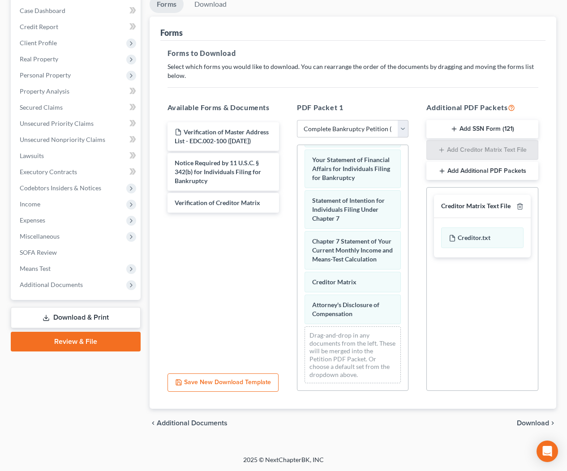
click at [528, 425] on span "Download" at bounding box center [533, 423] width 32 height 7
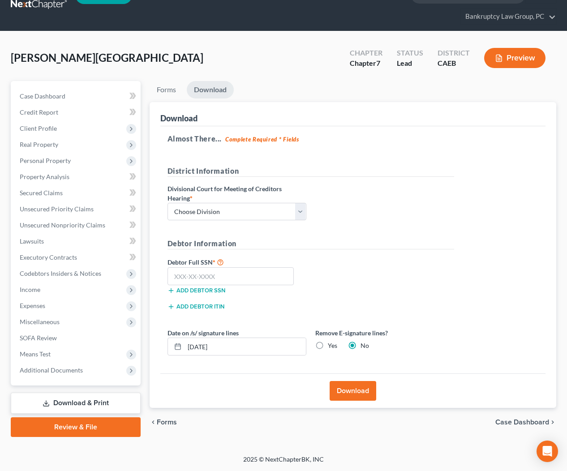
scroll to position [20, 0]
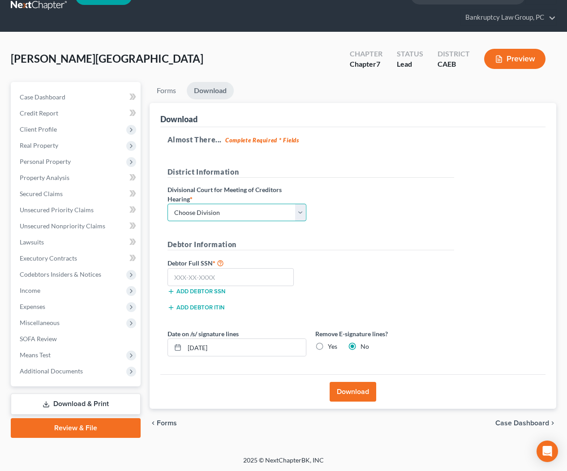
click at [257, 207] on select "Choose Division Fresno Modesto [GEOGRAPHIC_DATA]" at bounding box center [237, 213] width 139 height 18
select select "2"
click at [257, 276] on input "text" at bounding box center [231, 277] width 127 height 18
type input "555-67-5119"
click at [350, 390] on button "Download" at bounding box center [353, 392] width 47 height 20
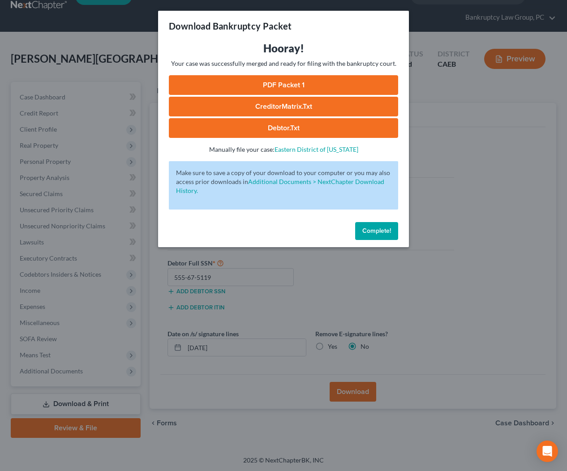
click at [280, 134] on link "Debtor.txt" at bounding box center [283, 128] width 229 height 20
click at [280, 110] on link "CreditorMatrix.txt" at bounding box center [283, 107] width 229 height 20
click at [240, 86] on link "PDF Packet 1" at bounding box center [283, 85] width 229 height 20
click at [377, 228] on span "Complete!" at bounding box center [377, 231] width 29 height 8
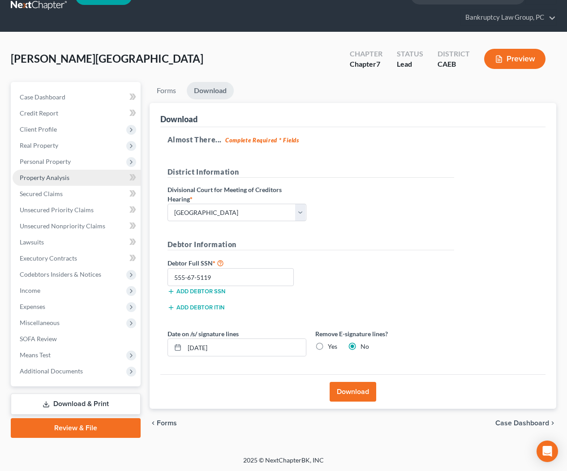
click at [52, 176] on span "Property Analysis" at bounding box center [45, 178] width 50 height 8
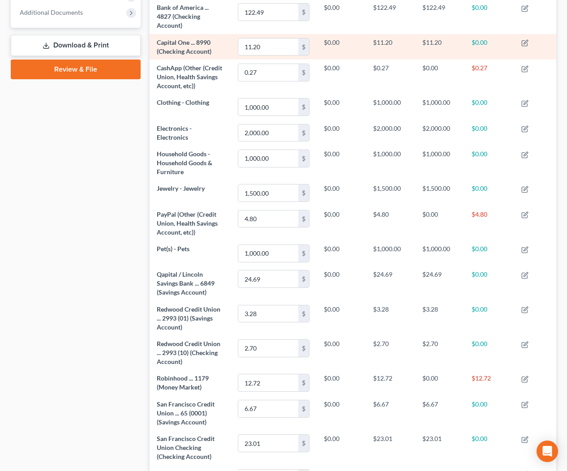
scroll to position [556, 0]
